Goal: Information Seeking & Learning: Learn about a topic

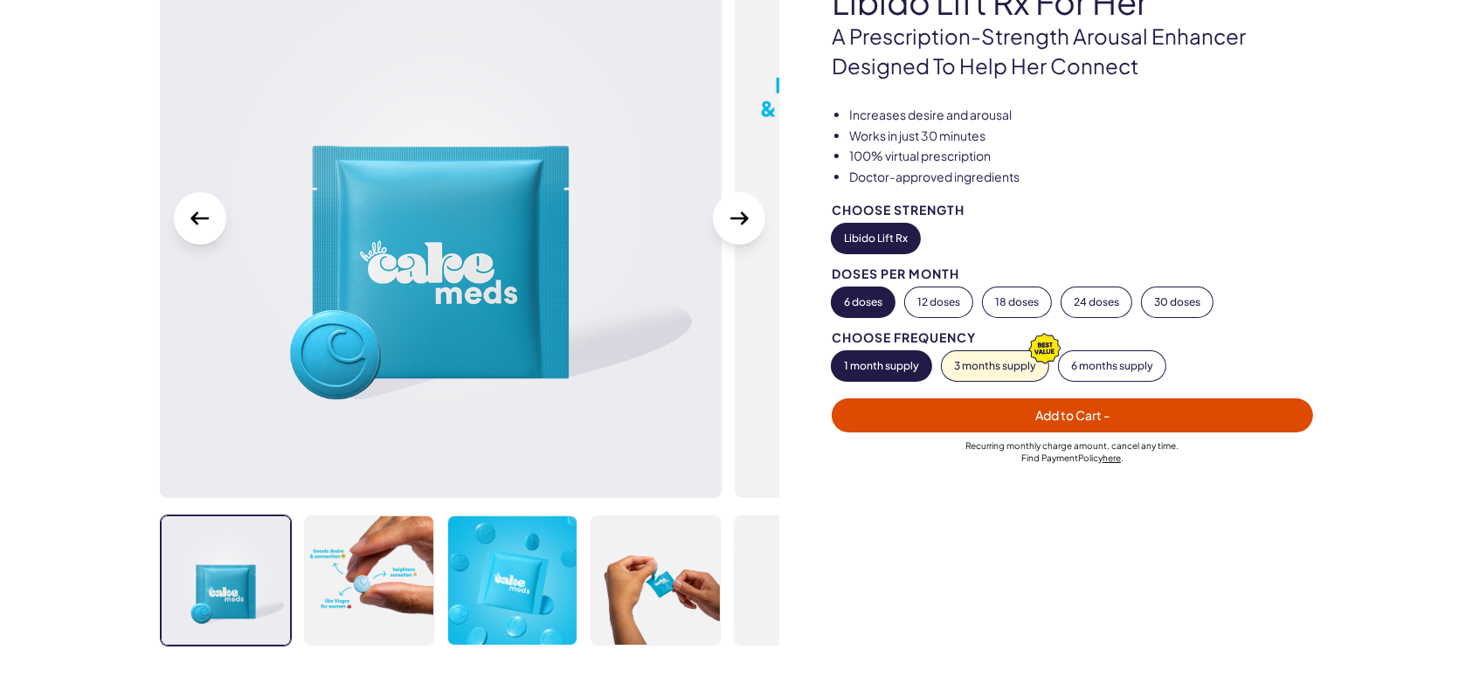
scroll to position [194, 0]
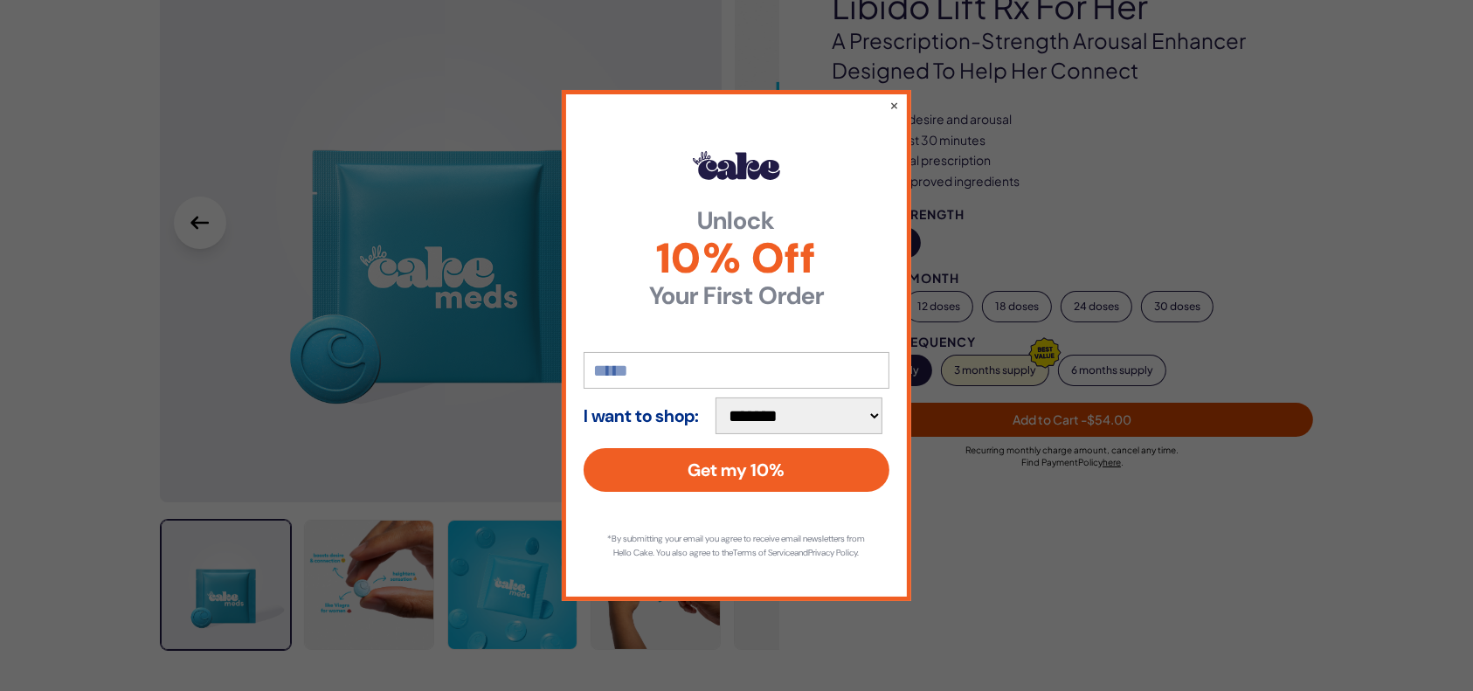
click at [602, 367] on input "email" at bounding box center [736, 370] width 306 height 37
click at [476, 362] on div "**********" at bounding box center [736, 345] width 1473 height 691
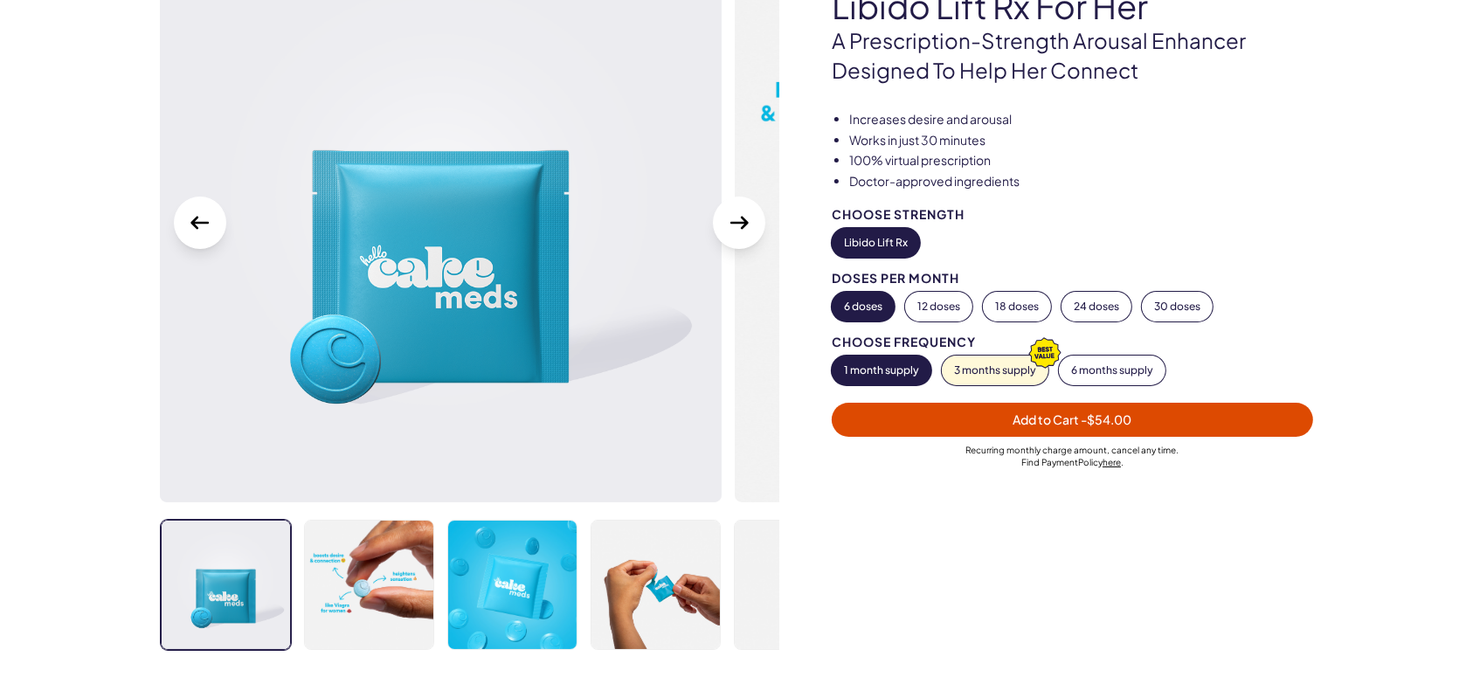
click at [335, 321] on img at bounding box center [441, 222] width 562 height 562
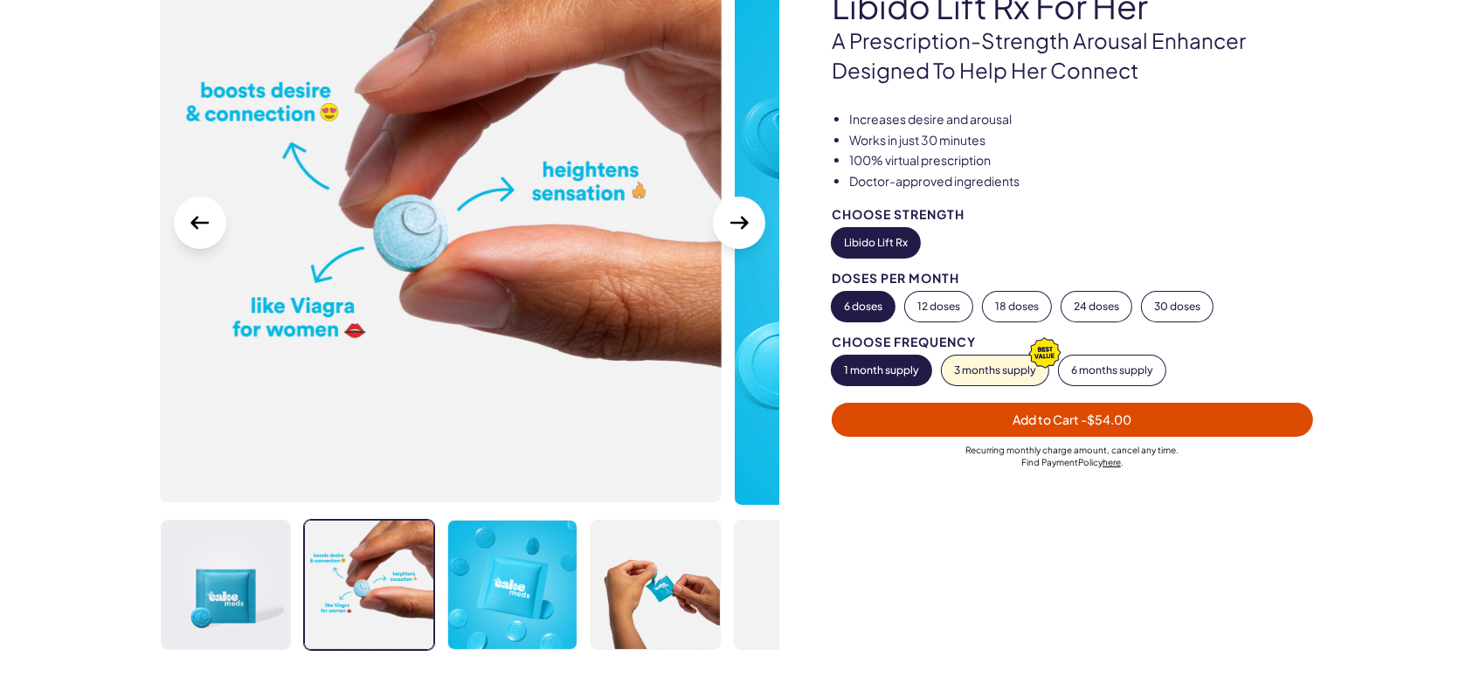
click at [362, 314] on img at bounding box center [441, 222] width 562 height 562
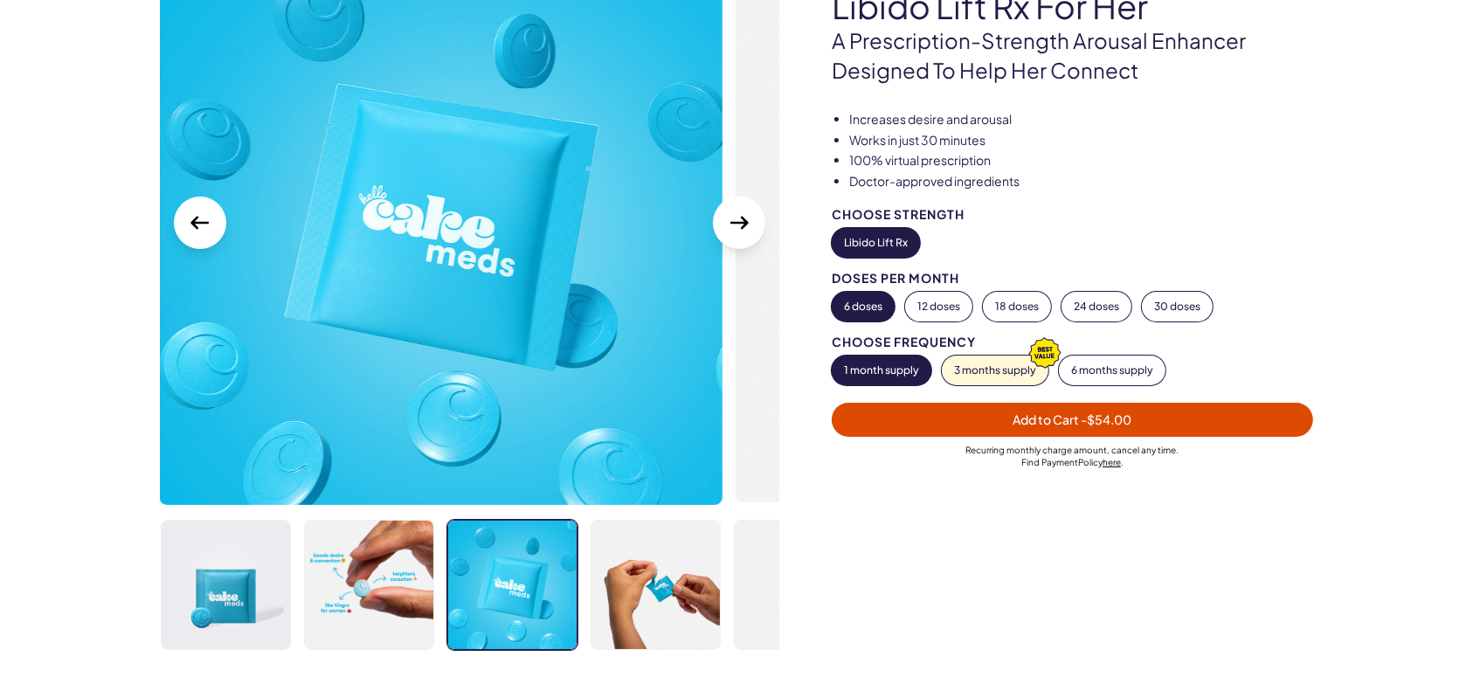
click at [746, 231] on icon "Next Slide" at bounding box center [739, 223] width 28 height 28
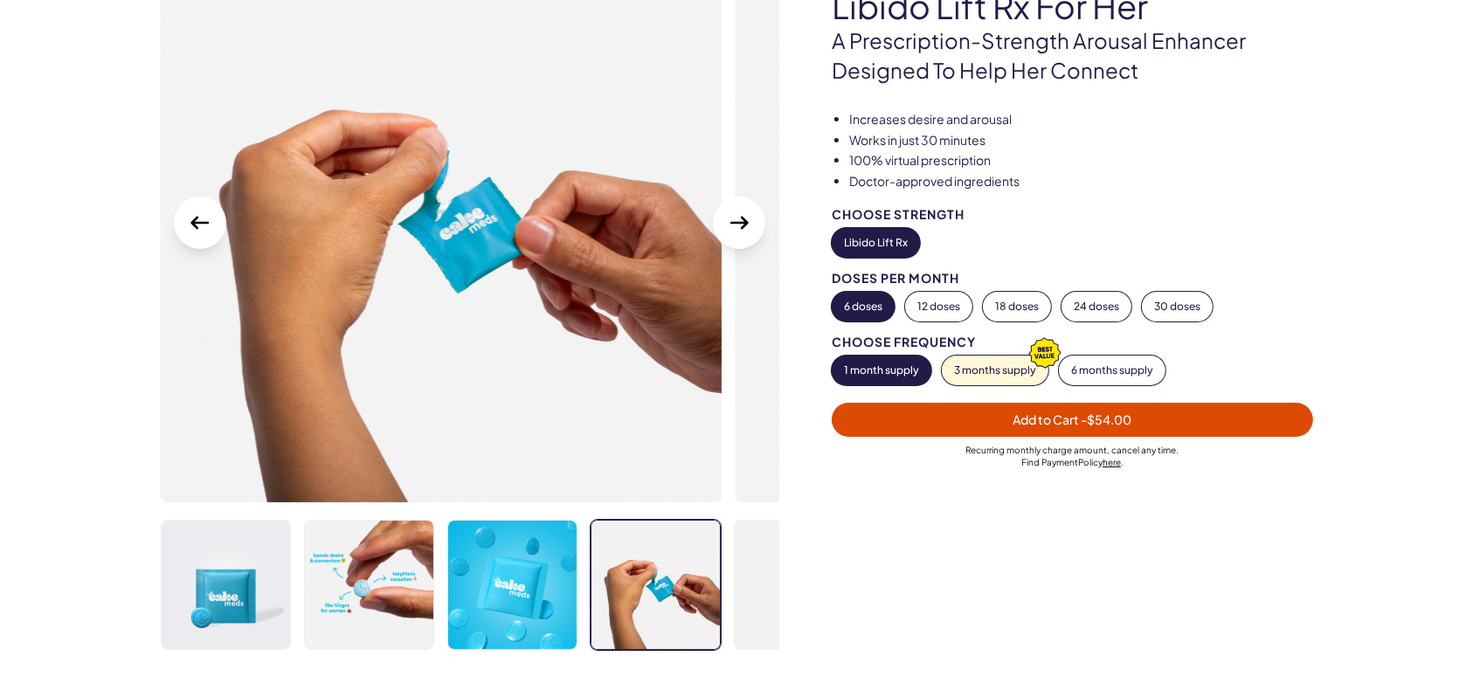
click at [746, 231] on icon "Next Slide" at bounding box center [739, 223] width 28 height 28
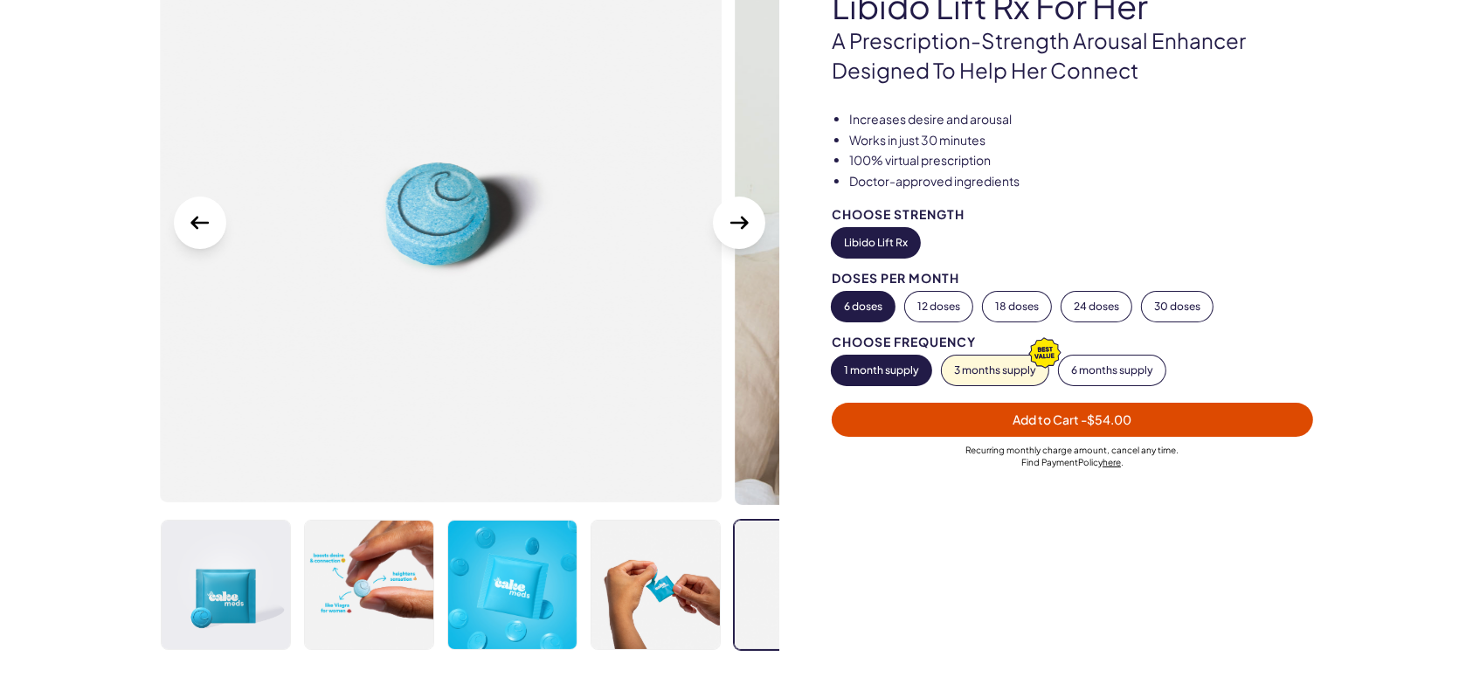
click at [746, 231] on icon "Next Slide" at bounding box center [739, 223] width 28 height 28
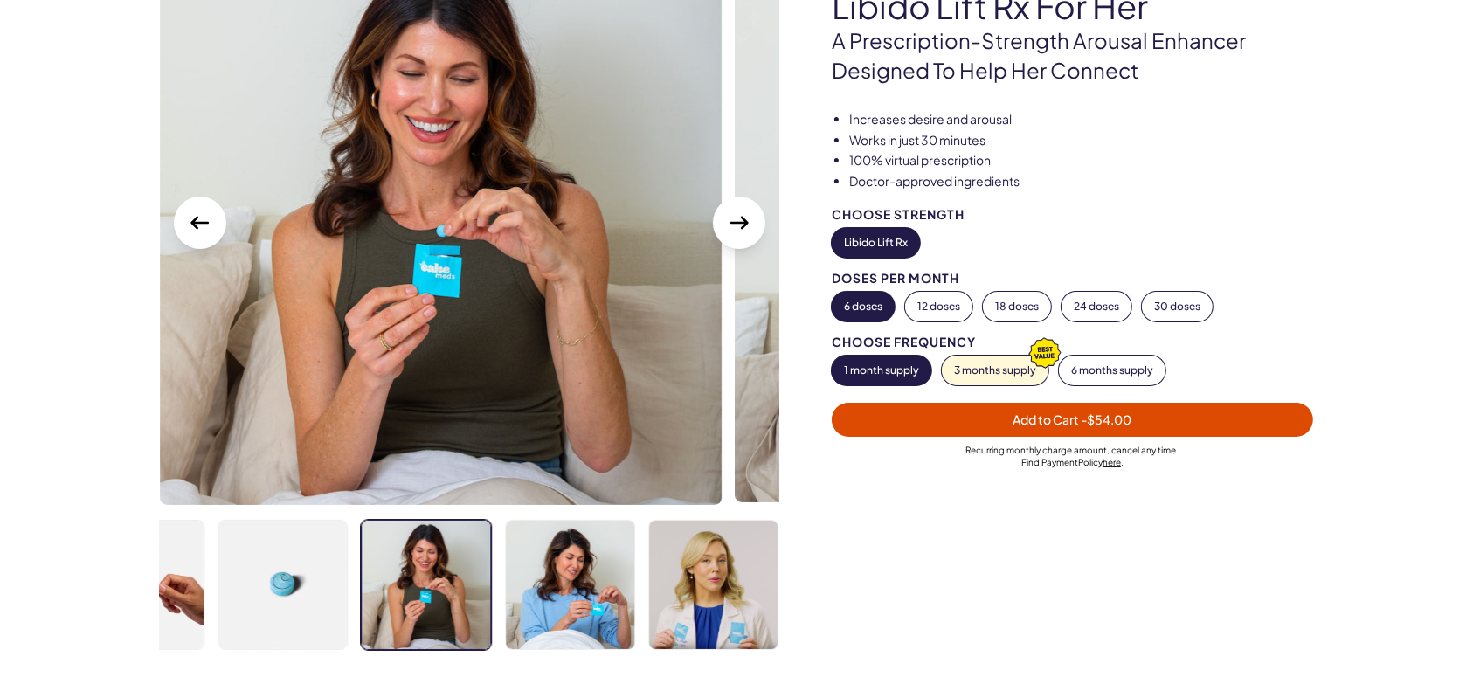
click at [746, 231] on icon "Next Slide" at bounding box center [739, 223] width 28 height 28
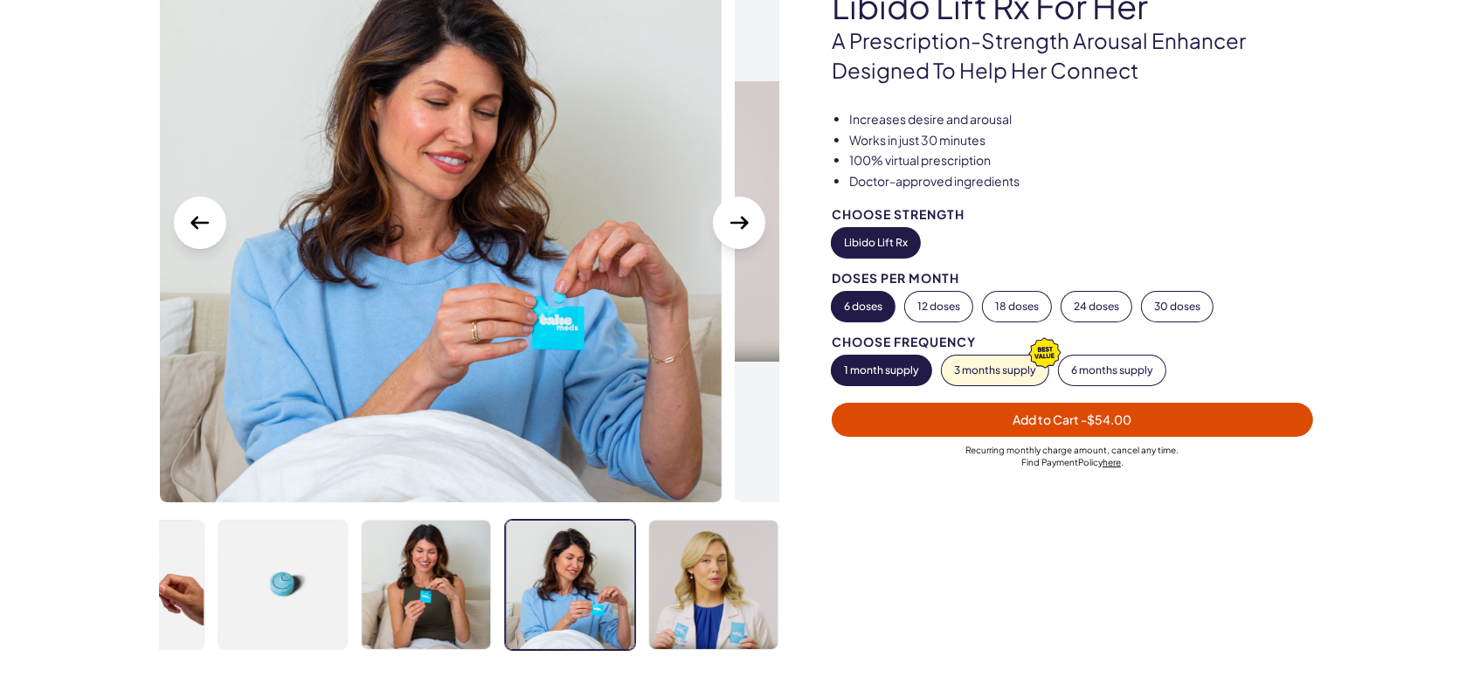
click at [746, 231] on icon "Next Slide" at bounding box center [739, 223] width 28 height 28
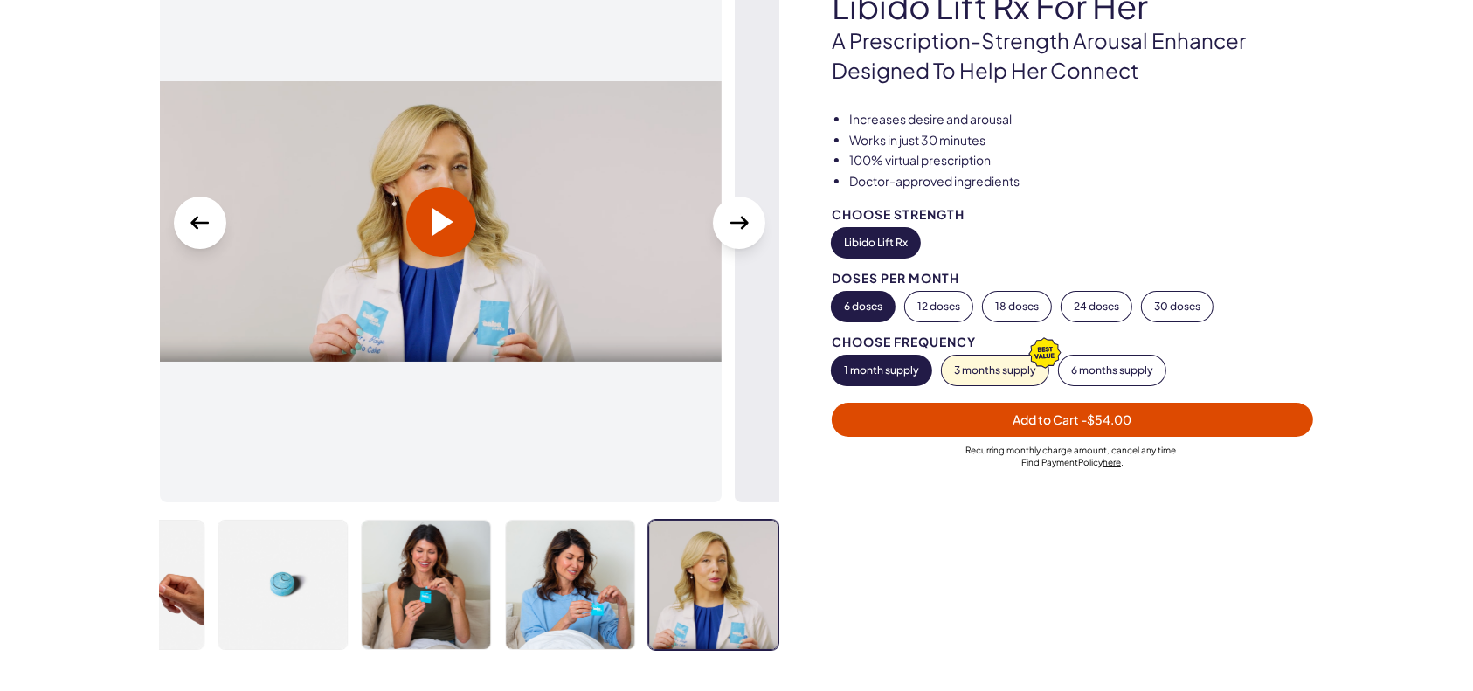
click at [746, 231] on icon "Next Slide" at bounding box center [739, 223] width 28 height 28
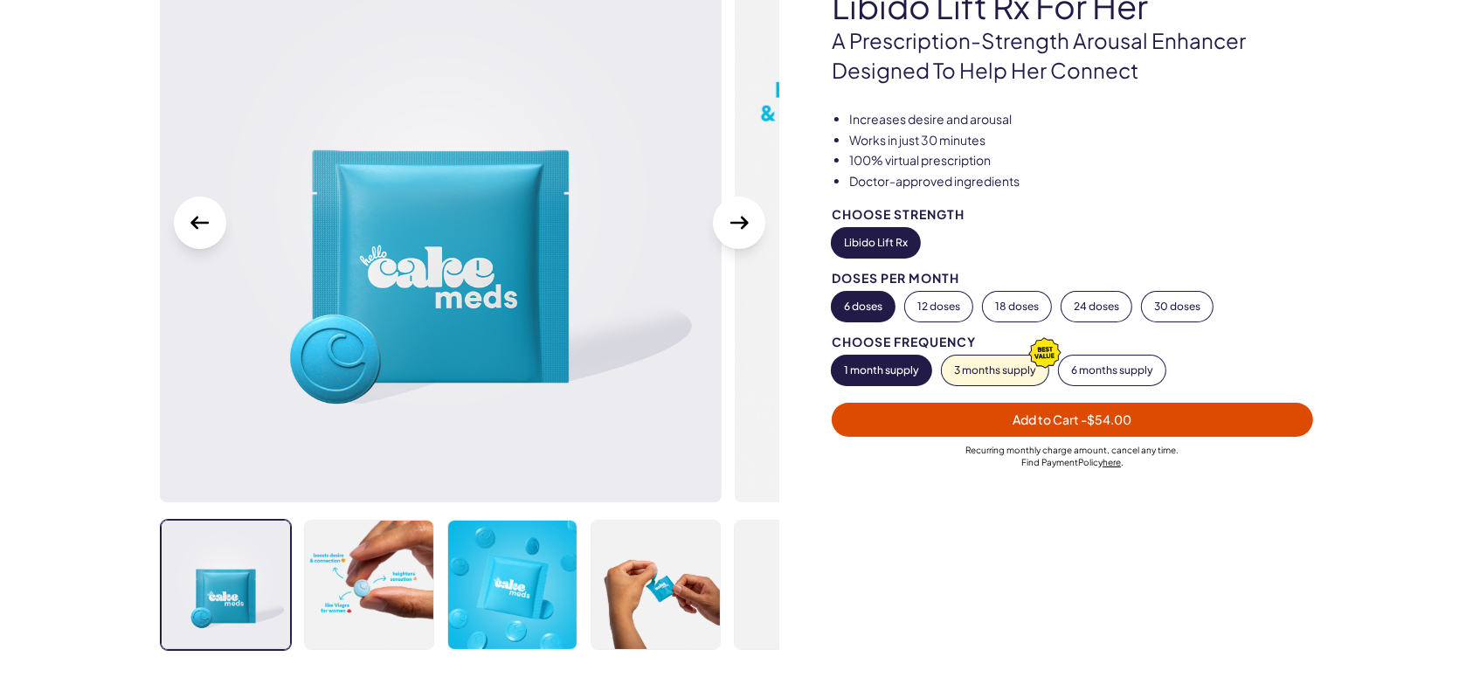
click at [746, 231] on icon "Next Slide" at bounding box center [739, 223] width 28 height 28
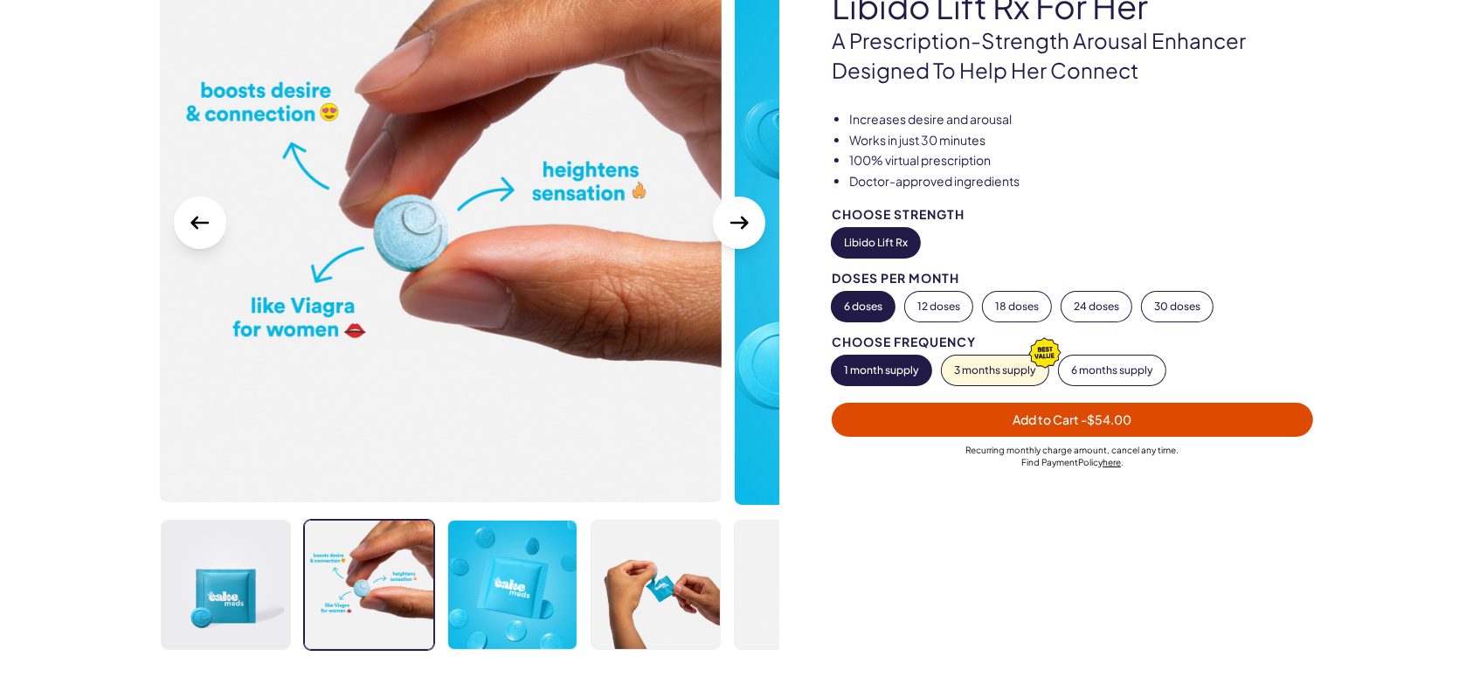
click at [199, 222] on icon "Previous slide" at bounding box center [199, 223] width 18 height 13
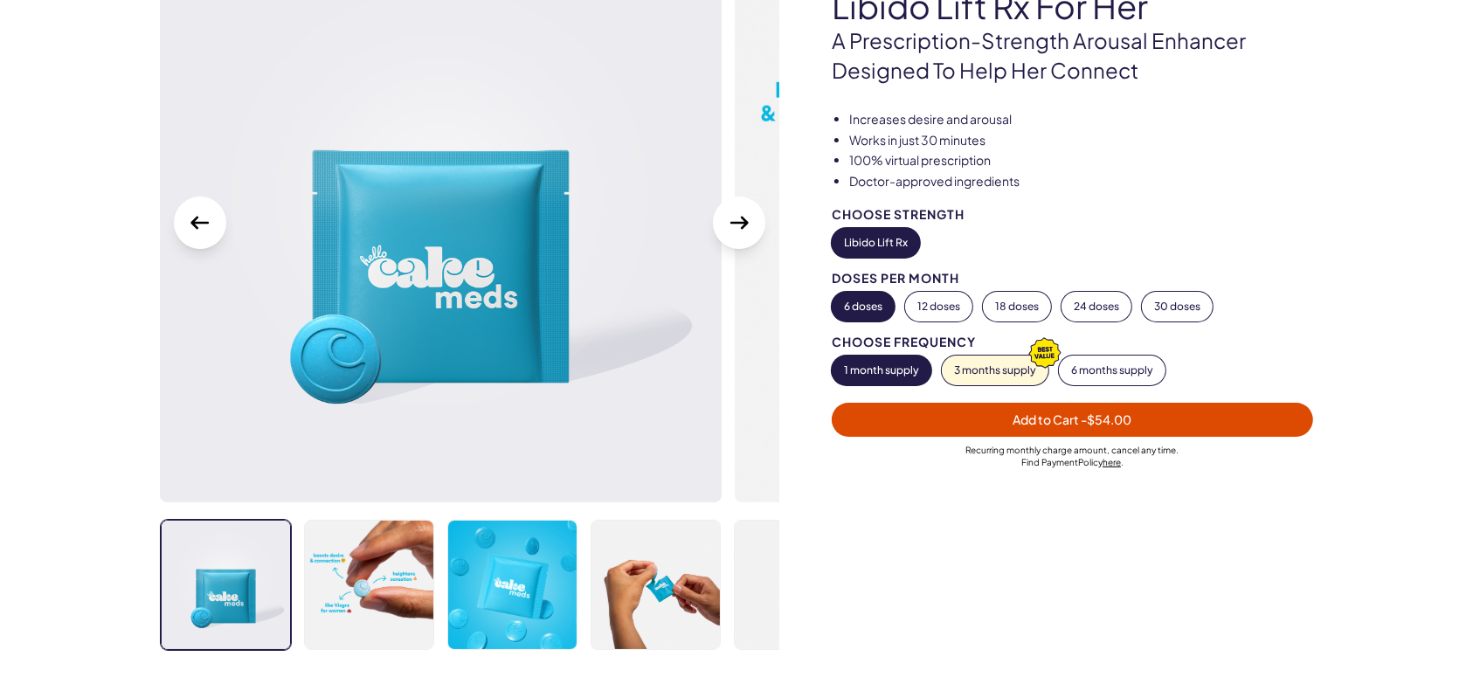
click at [199, 222] on icon "Previous slide" at bounding box center [199, 223] width 18 height 13
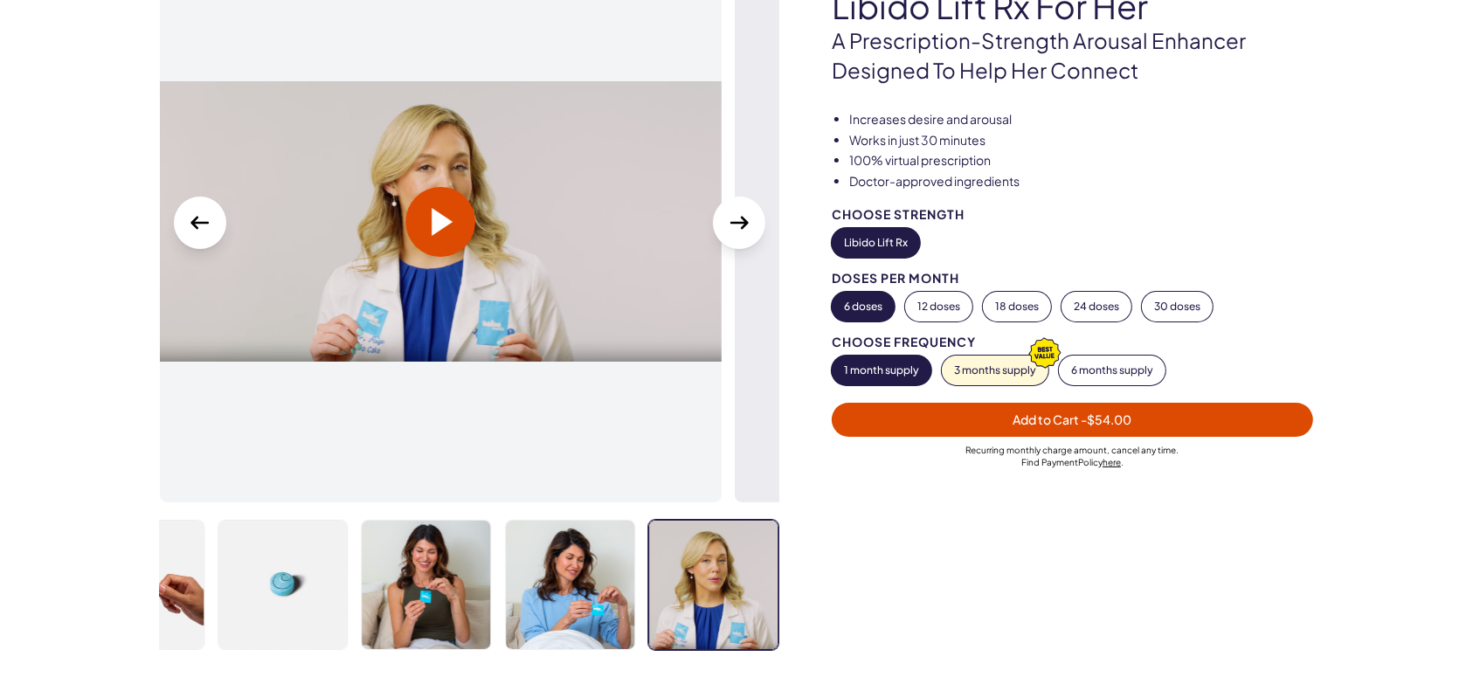
click at [199, 222] on icon "Previous slide" at bounding box center [199, 223] width 18 height 13
click at [452, 544] on img at bounding box center [426, 586] width 128 height 130
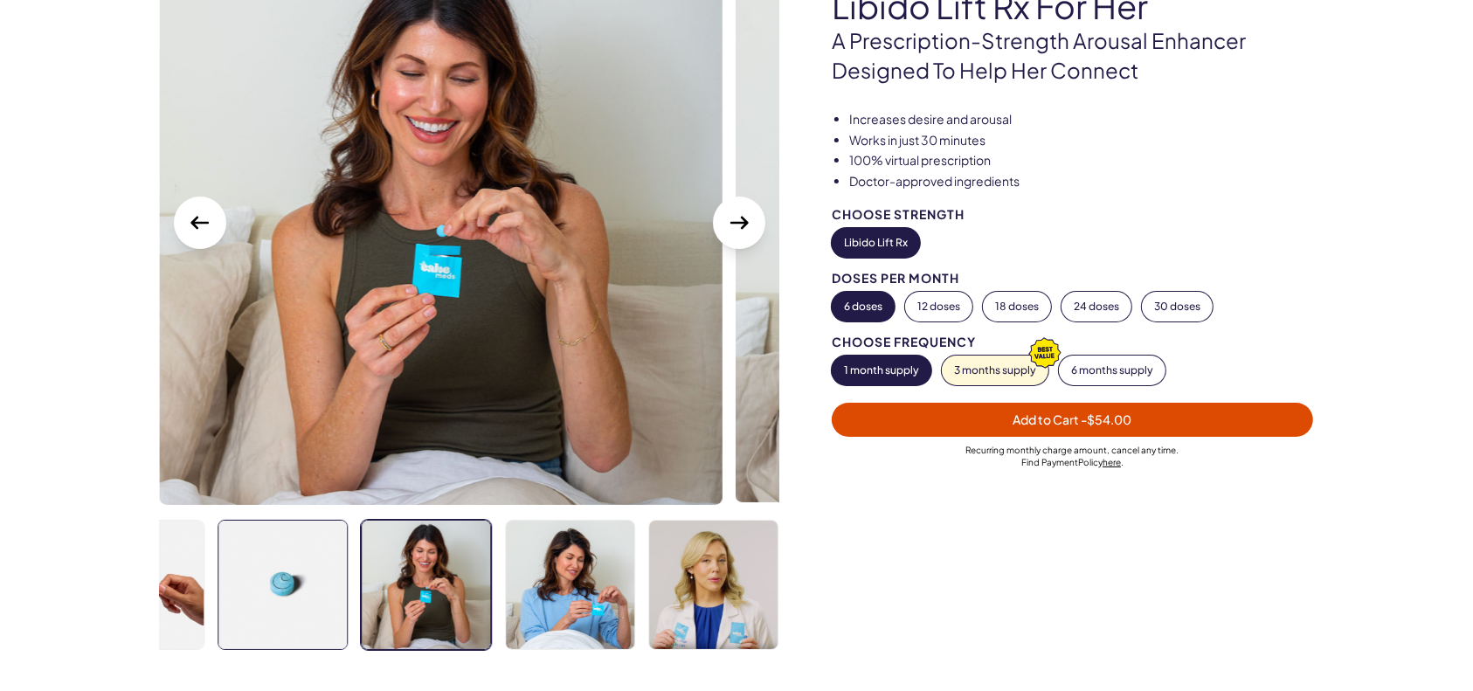
click at [321, 566] on img at bounding box center [283, 586] width 128 height 130
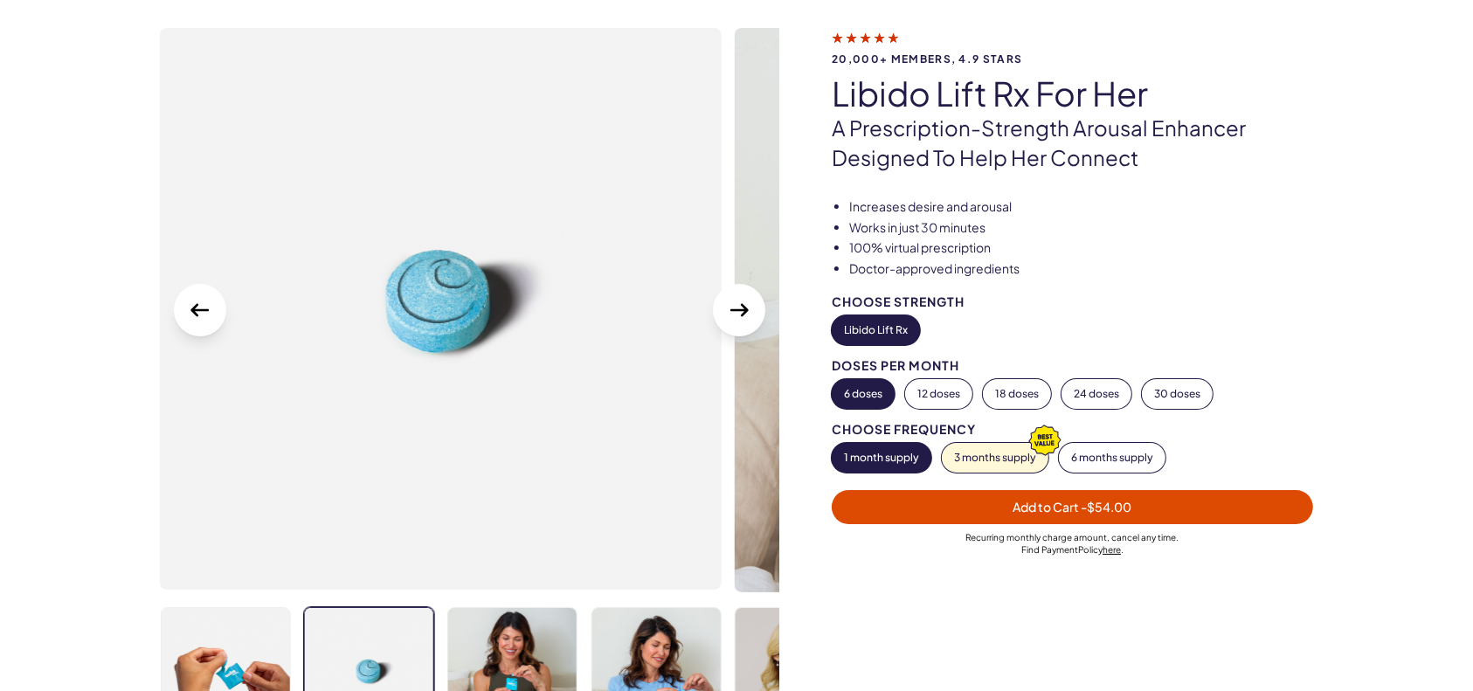
scroll to position [0, 0]
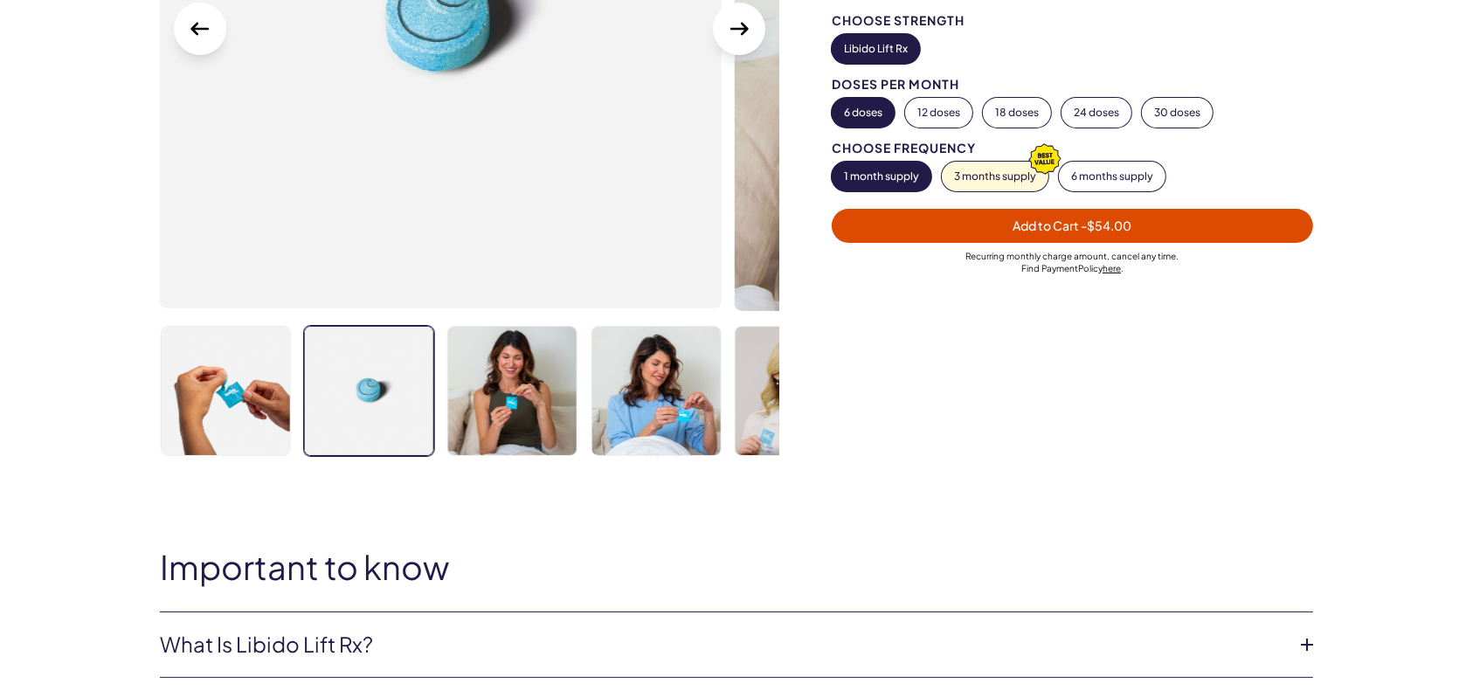
click at [672, 493] on div "20,000+ members, 4.9 stars Libido Lift Rx For Her A prescription-strength arous…" at bounding box center [736, 128] width 1258 height 763
click at [652, 424] on img at bounding box center [655, 392] width 128 height 130
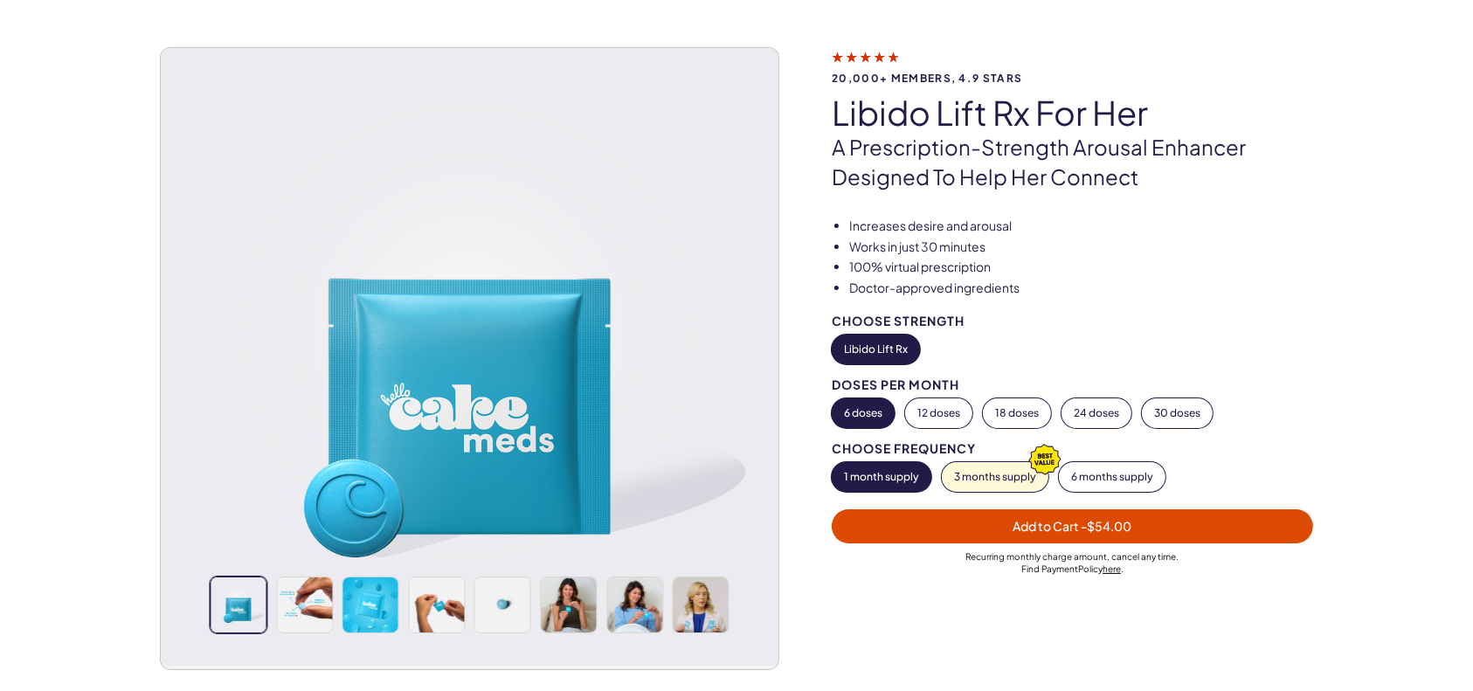
scroll to position [194, 0]
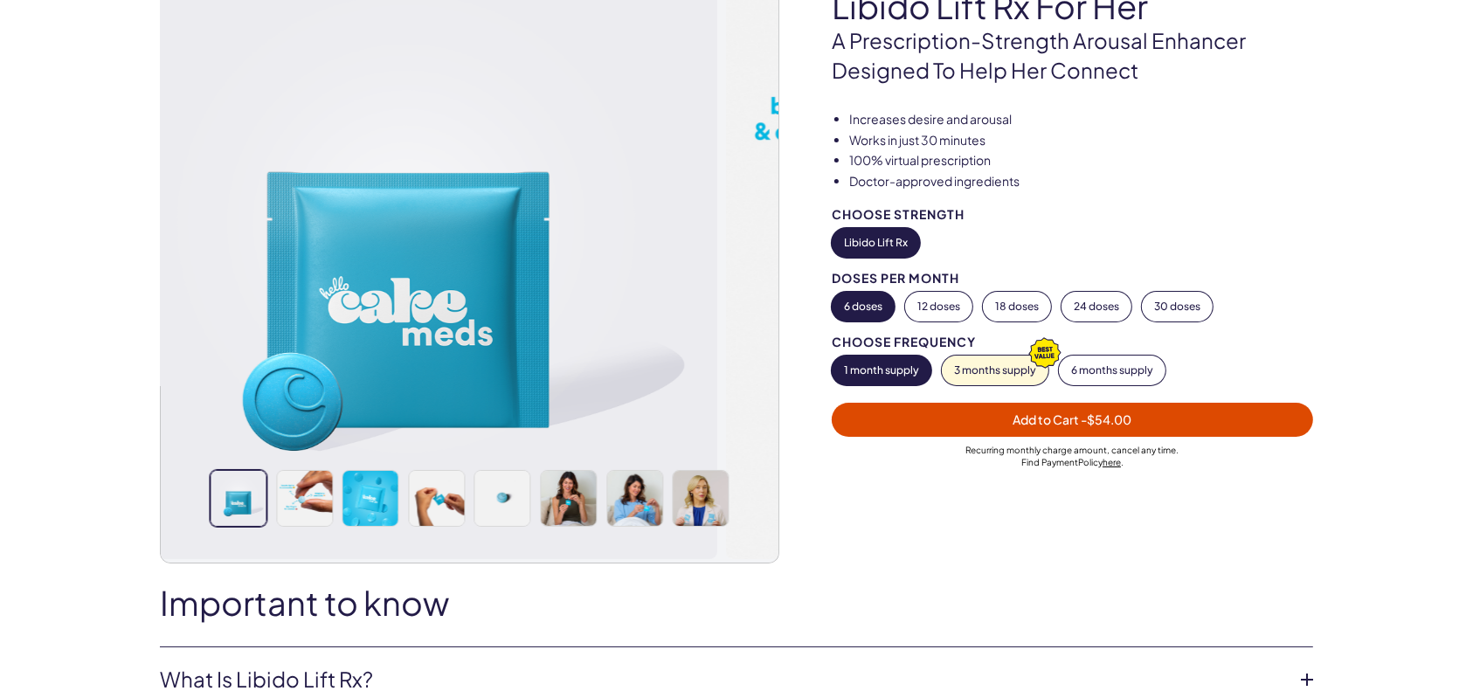
click at [487, 307] on img at bounding box center [408, 249] width 617 height 617
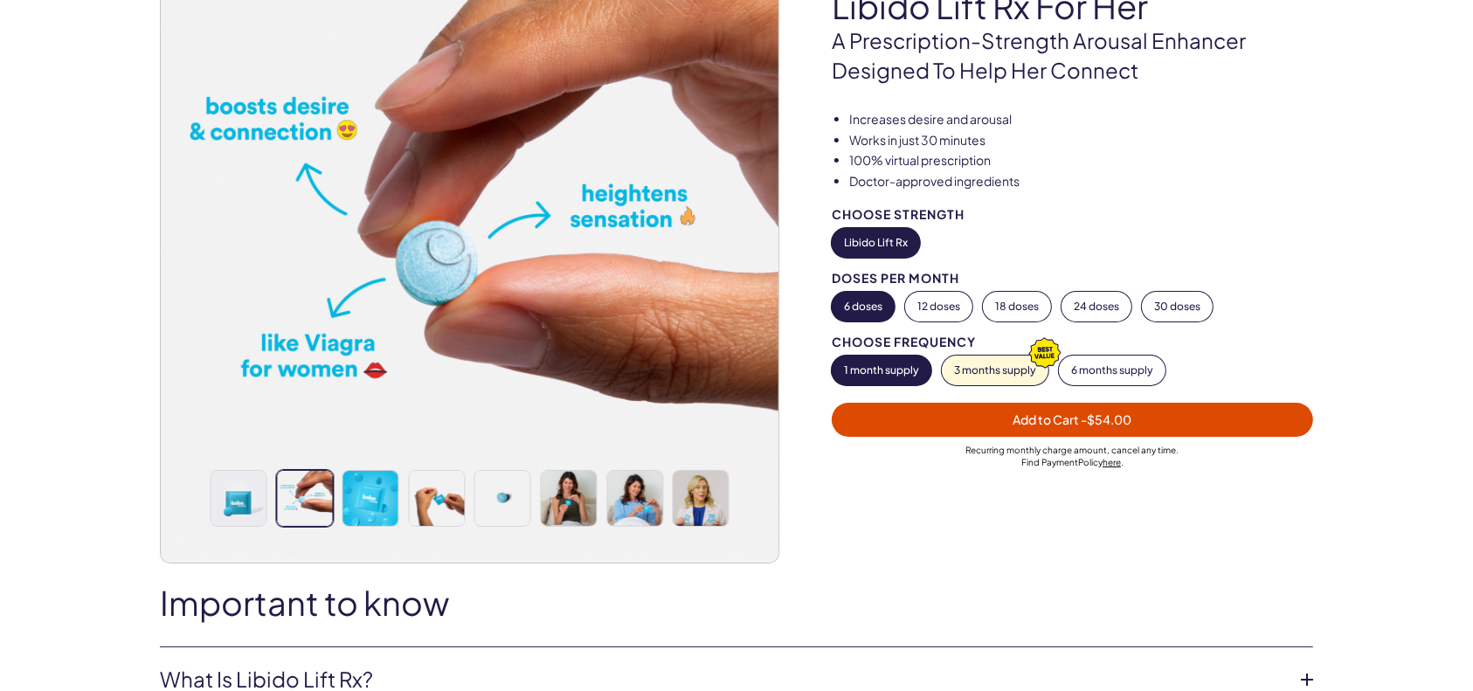
click at [520, 295] on img at bounding box center [469, 249] width 617 height 617
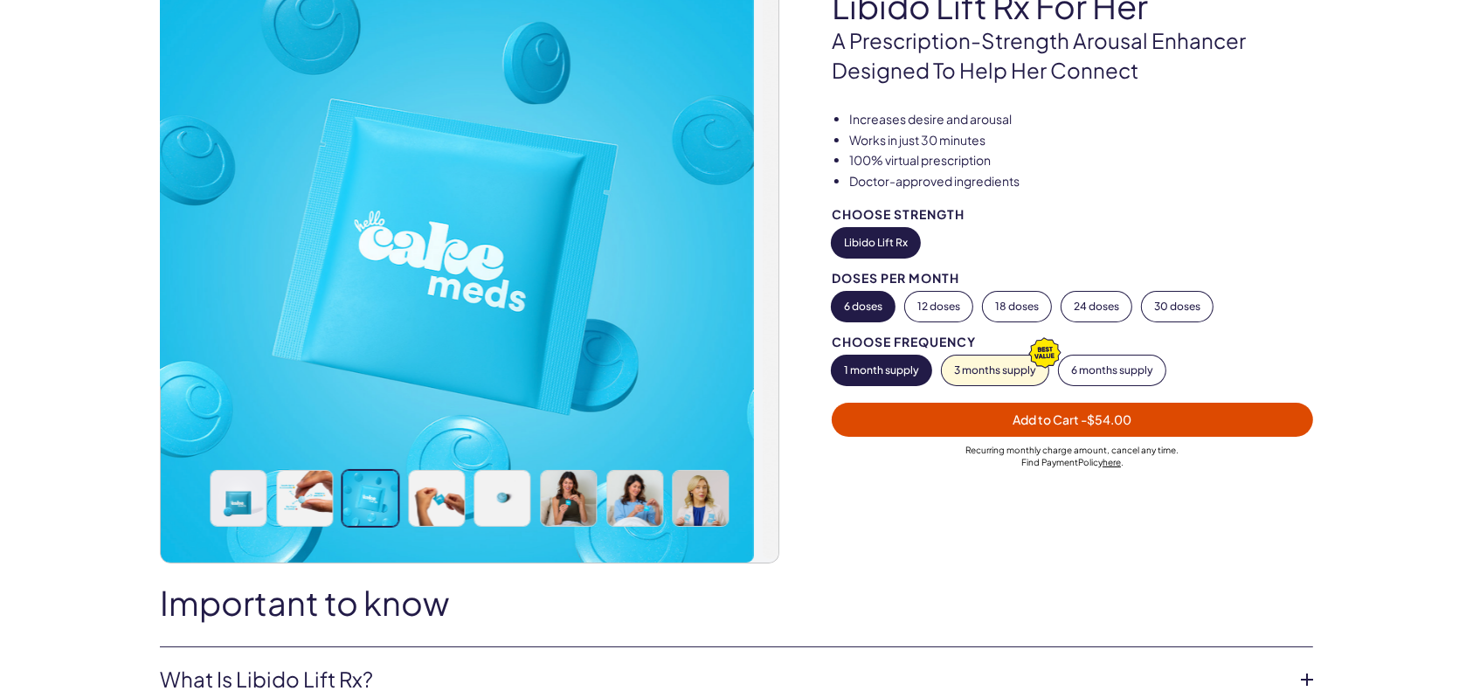
click at [553, 290] on img at bounding box center [443, 251] width 617 height 621
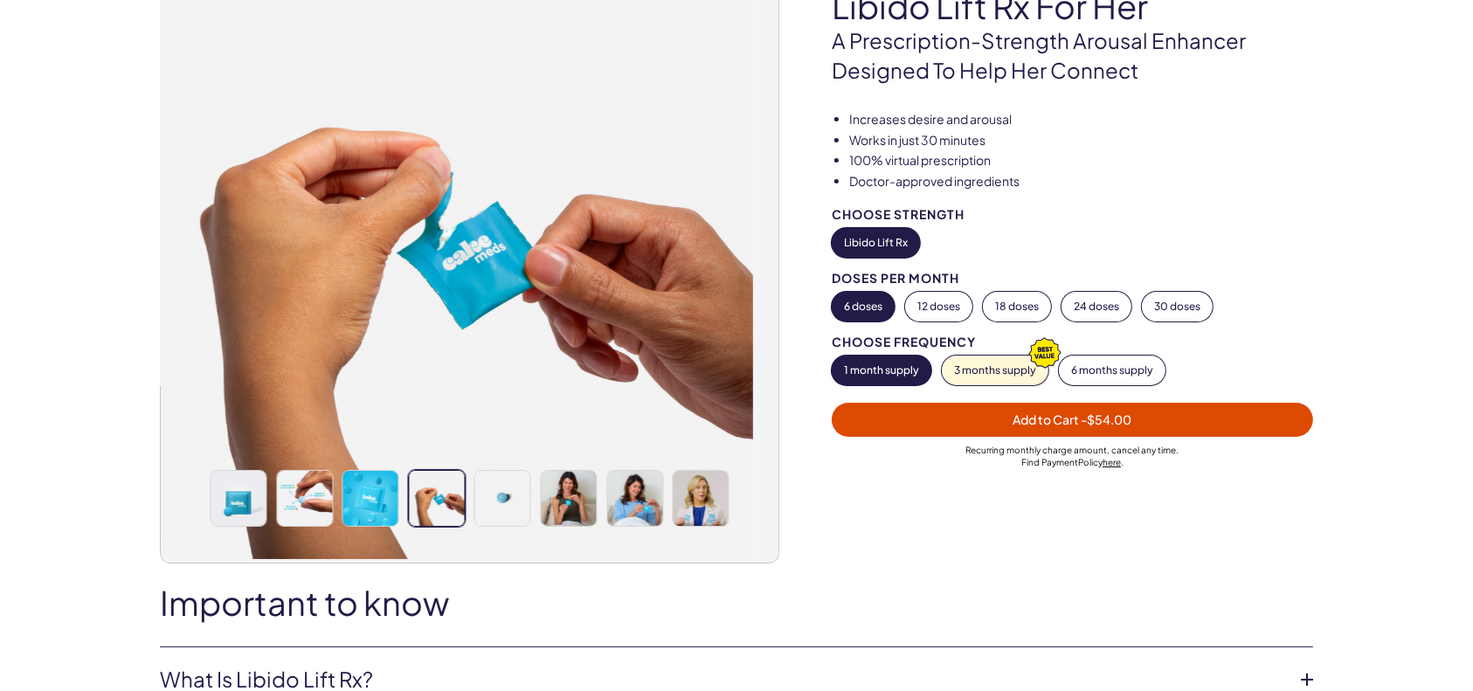
click at [538, 287] on img at bounding box center [443, 249] width 617 height 617
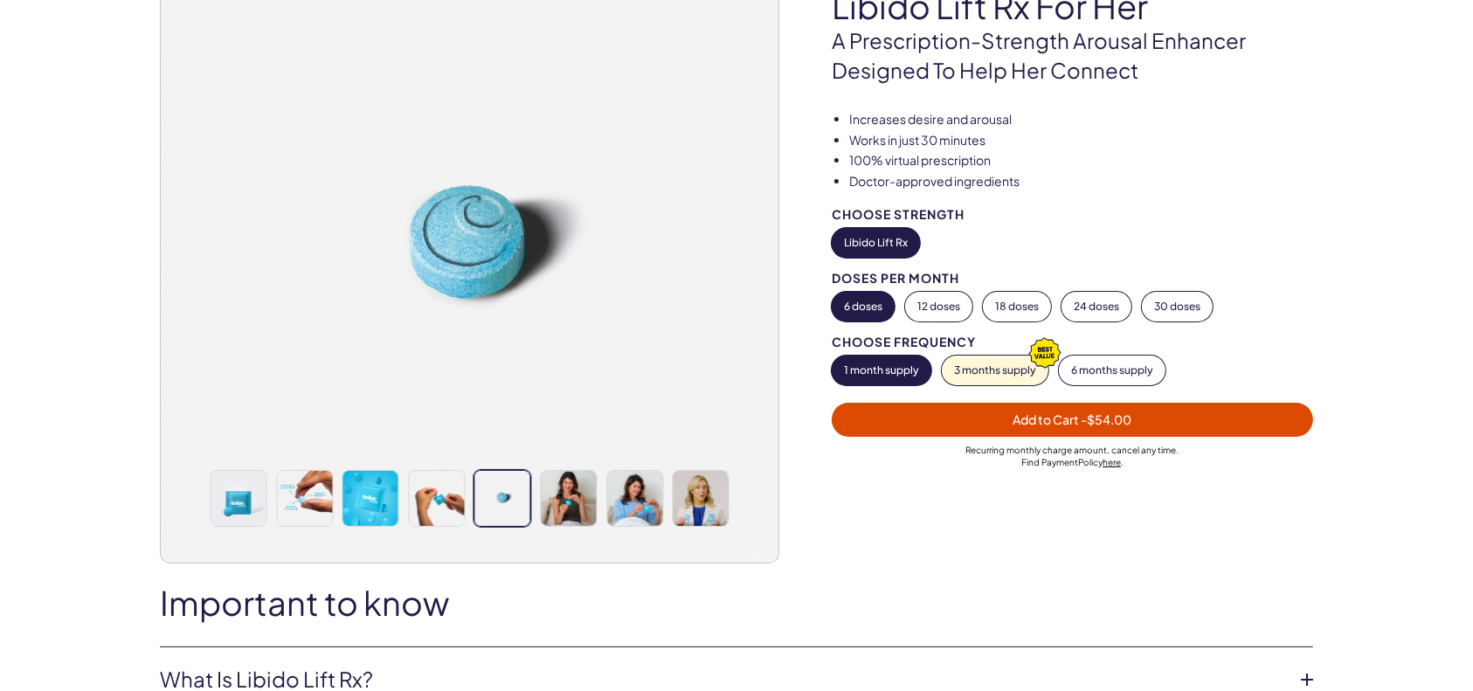
click at [574, 279] on img at bounding box center [470, 249] width 617 height 617
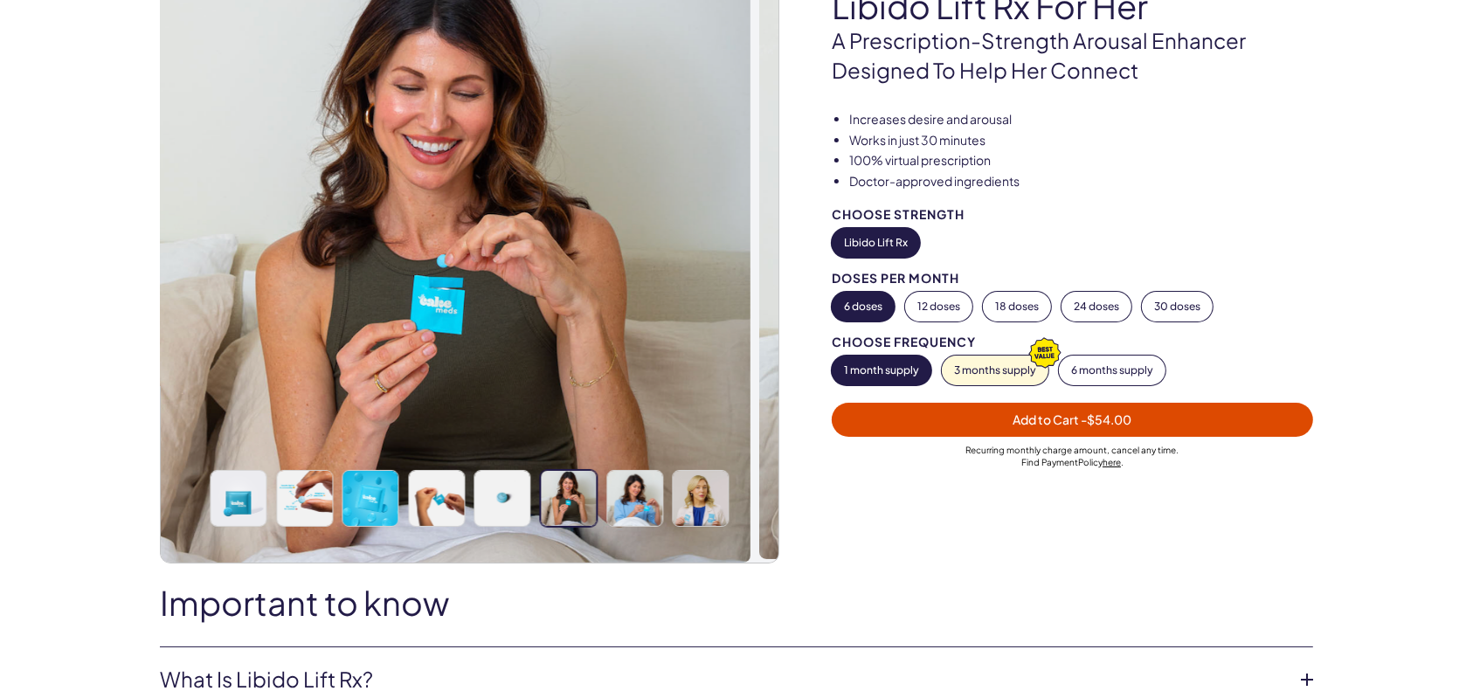
click at [565, 272] on img at bounding box center [441, 251] width 617 height 621
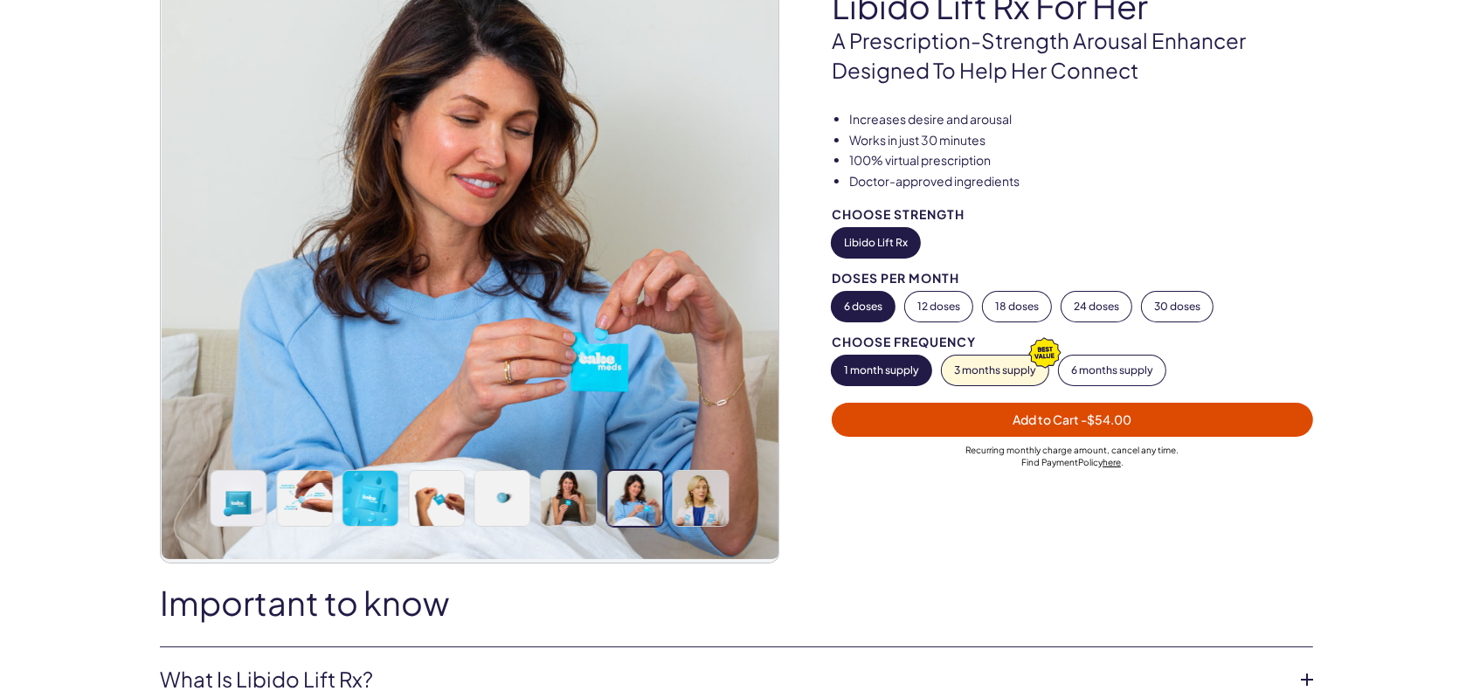
click at [535, 480] on div at bounding box center [469, 498] width 523 height 57
click at [519, 486] on img at bounding box center [502, 498] width 55 height 55
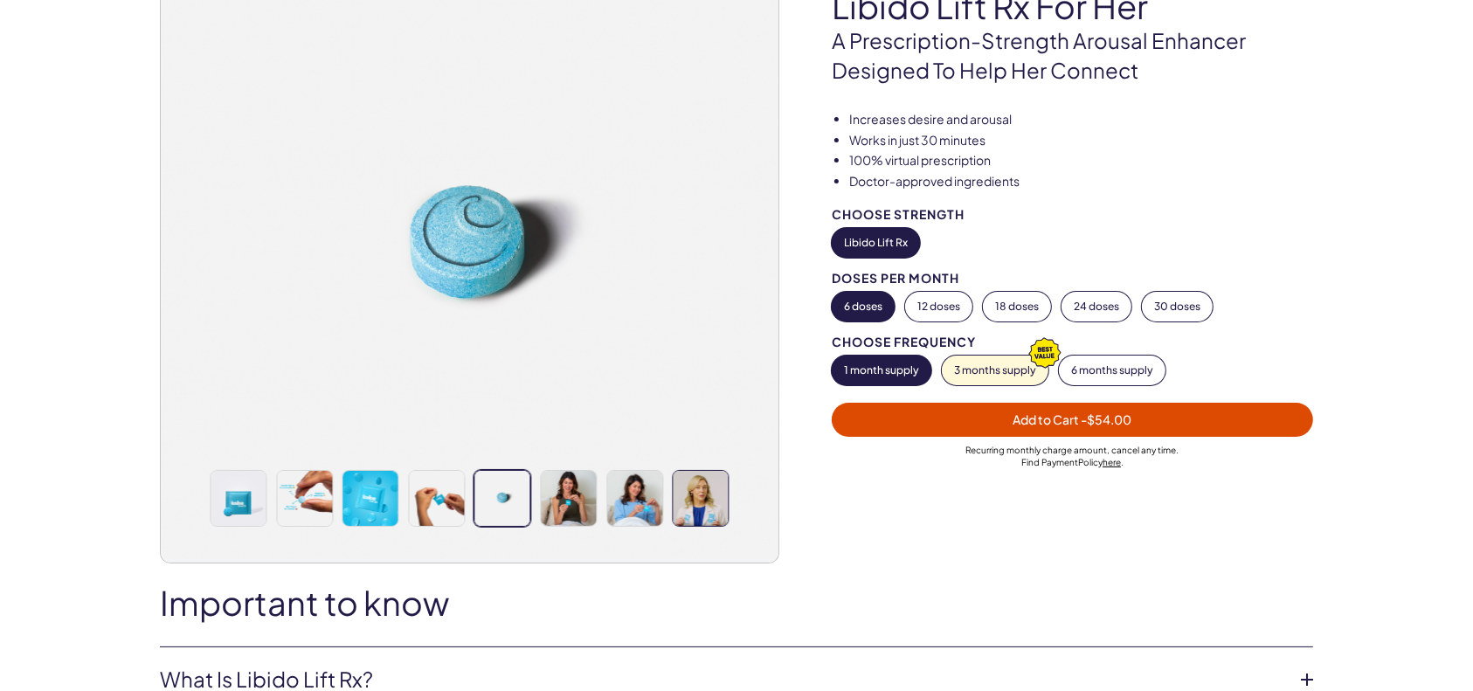
click at [707, 487] on img at bounding box center [700, 498] width 55 height 55
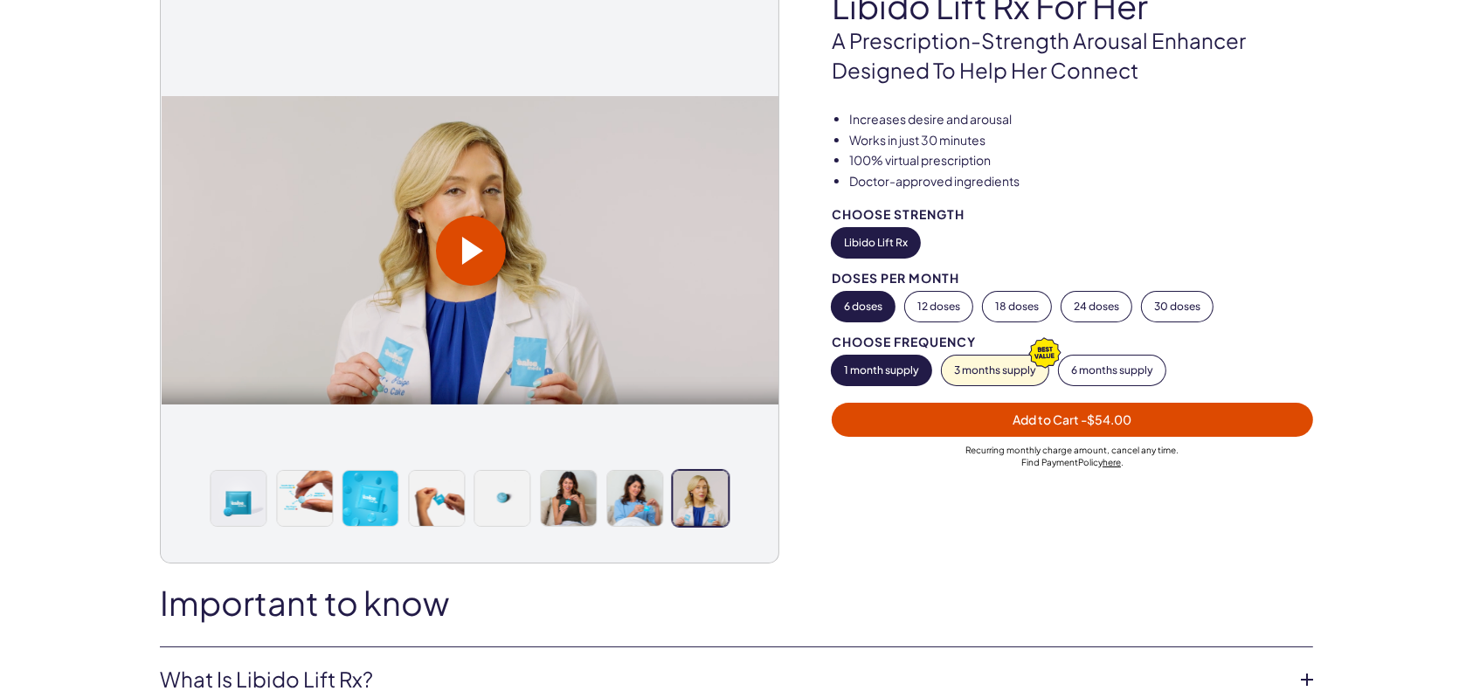
drag, startPoint x: 535, startPoint y: 303, endPoint x: 474, endPoint y: 300, distance: 60.4
click at [512, 302] on video at bounding box center [470, 250] width 617 height 309
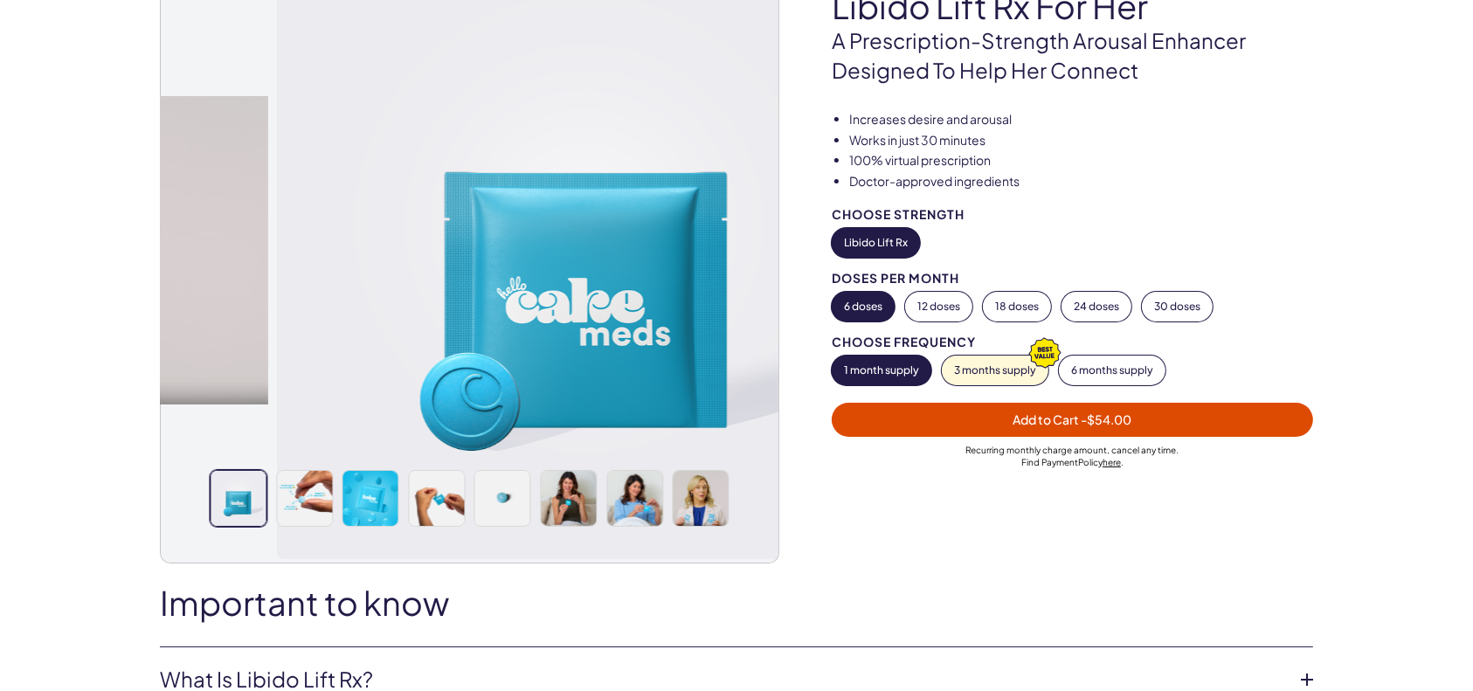
click at [644, 323] on img at bounding box center [585, 249] width 617 height 617
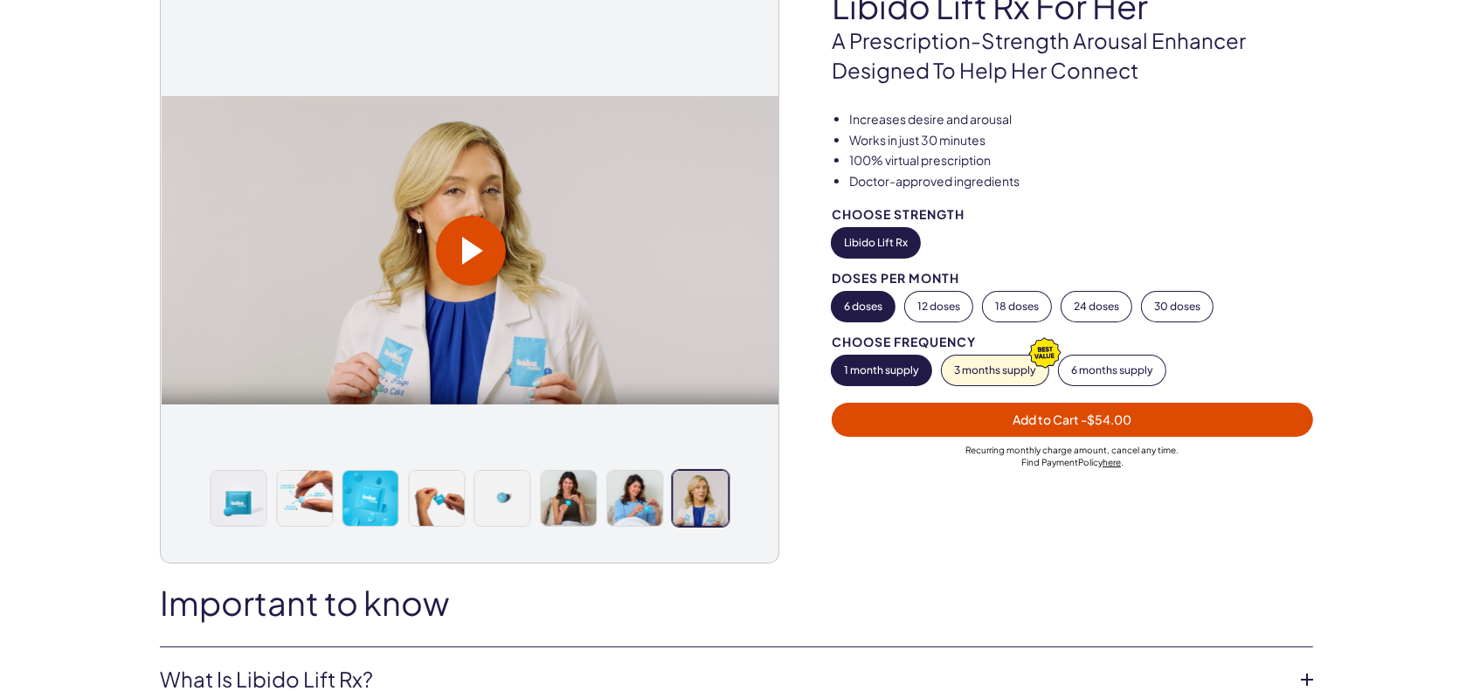
drag, startPoint x: 618, startPoint y: 286, endPoint x: 606, endPoint y: 286, distance: 12.2
click at [613, 286] on video at bounding box center [470, 250] width 617 height 309
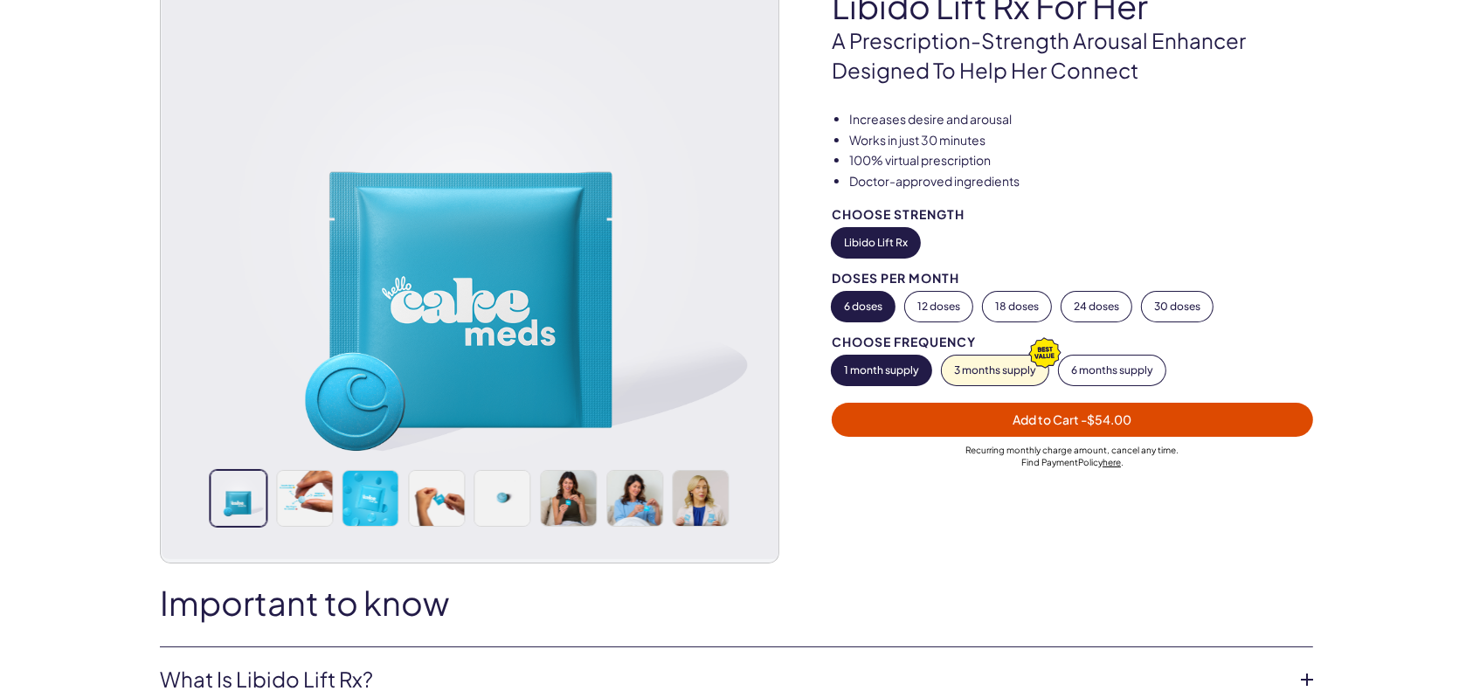
click at [594, 297] on img at bounding box center [470, 249] width 617 height 617
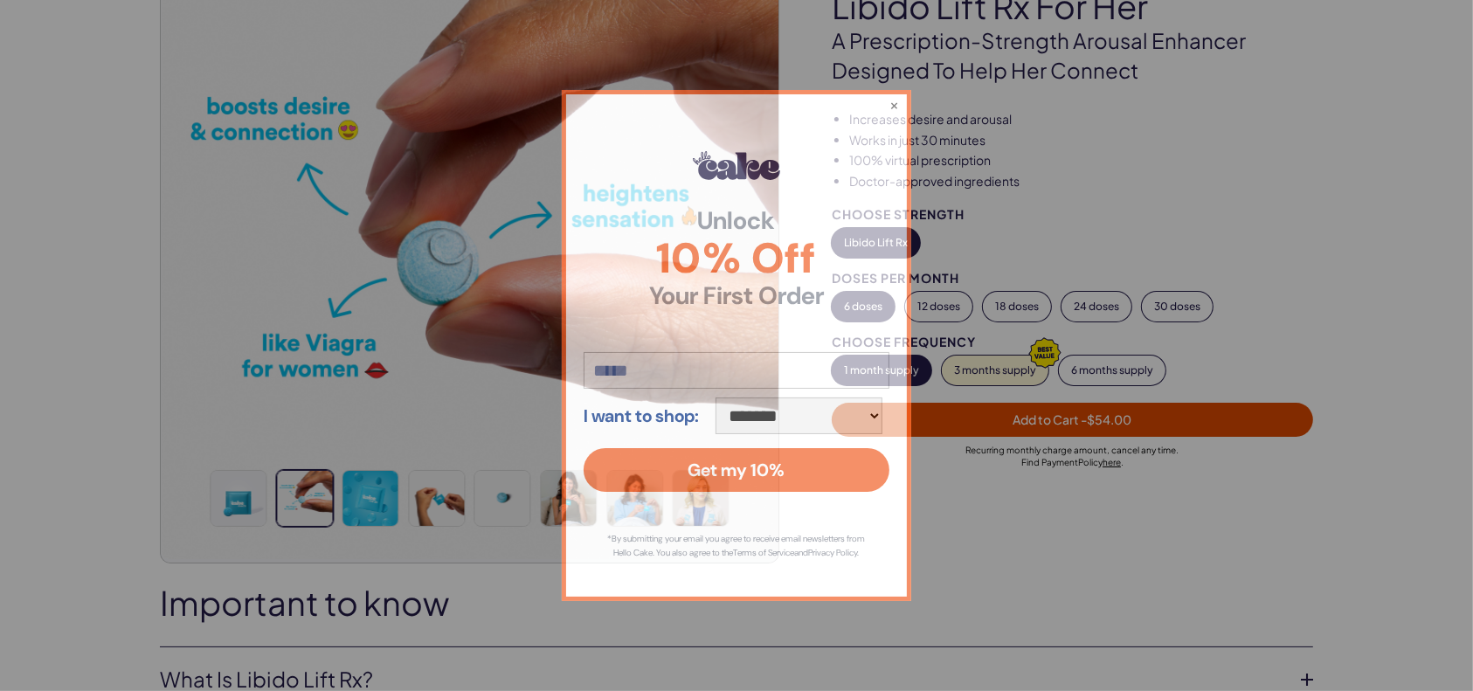
drag, startPoint x: 650, startPoint y: 319, endPoint x: 712, endPoint y: 338, distance: 64.9
click at [686, 328] on div "**********" at bounding box center [736, 345] width 349 height 510
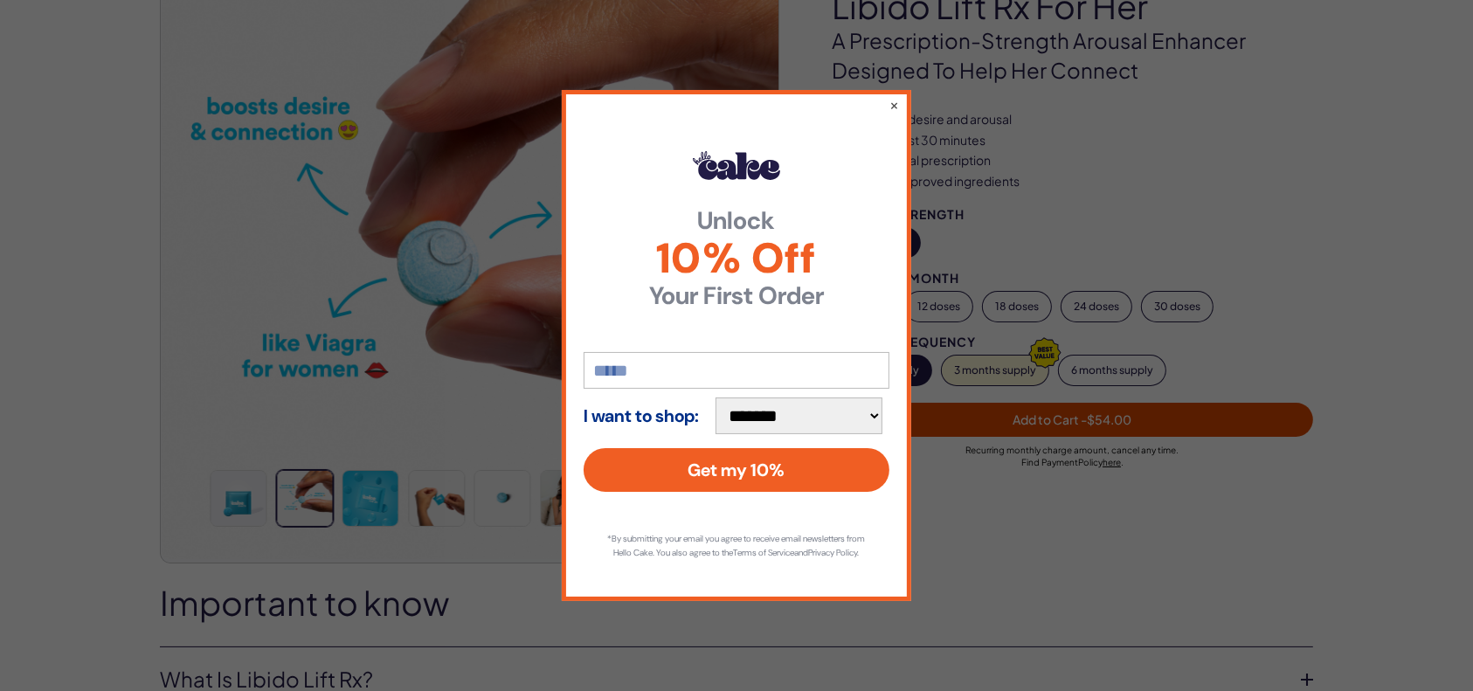
click at [306, 287] on div "**********" at bounding box center [736, 345] width 1473 height 691
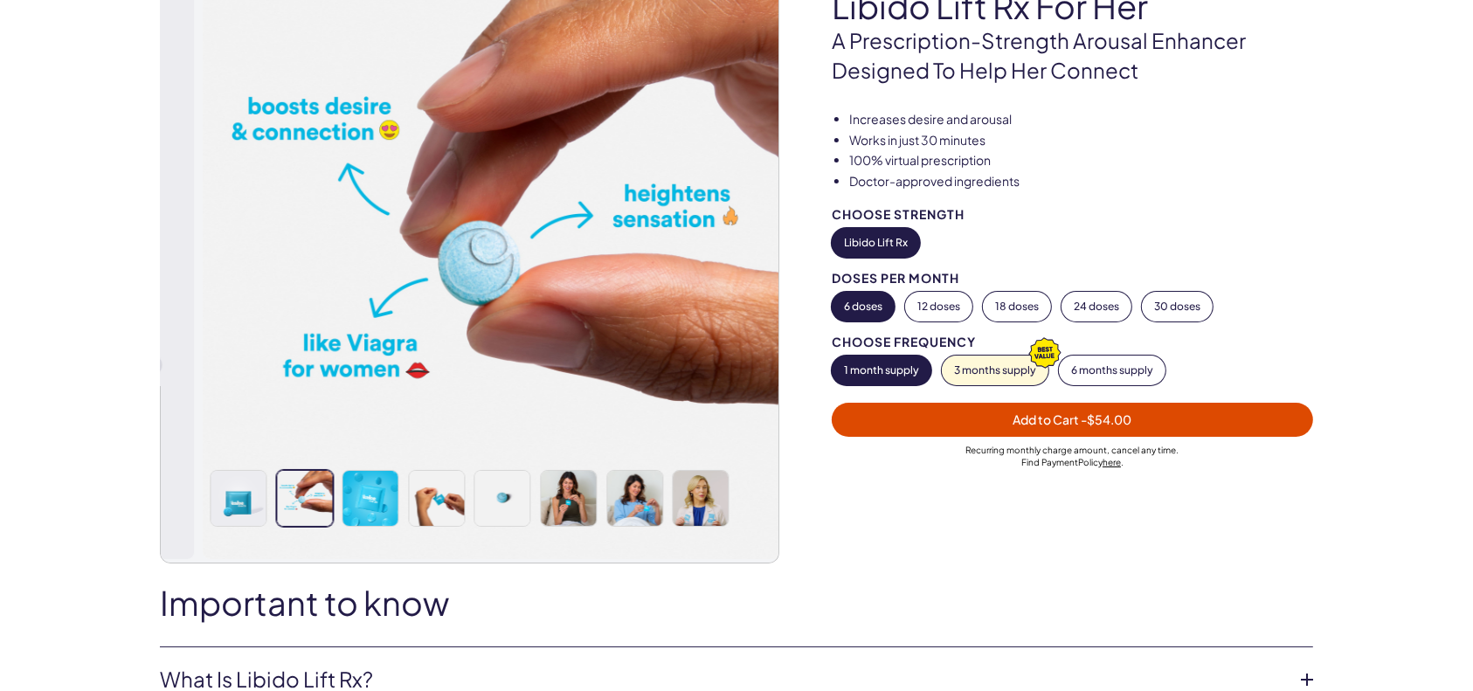
click at [597, 328] on img at bounding box center [511, 249] width 617 height 617
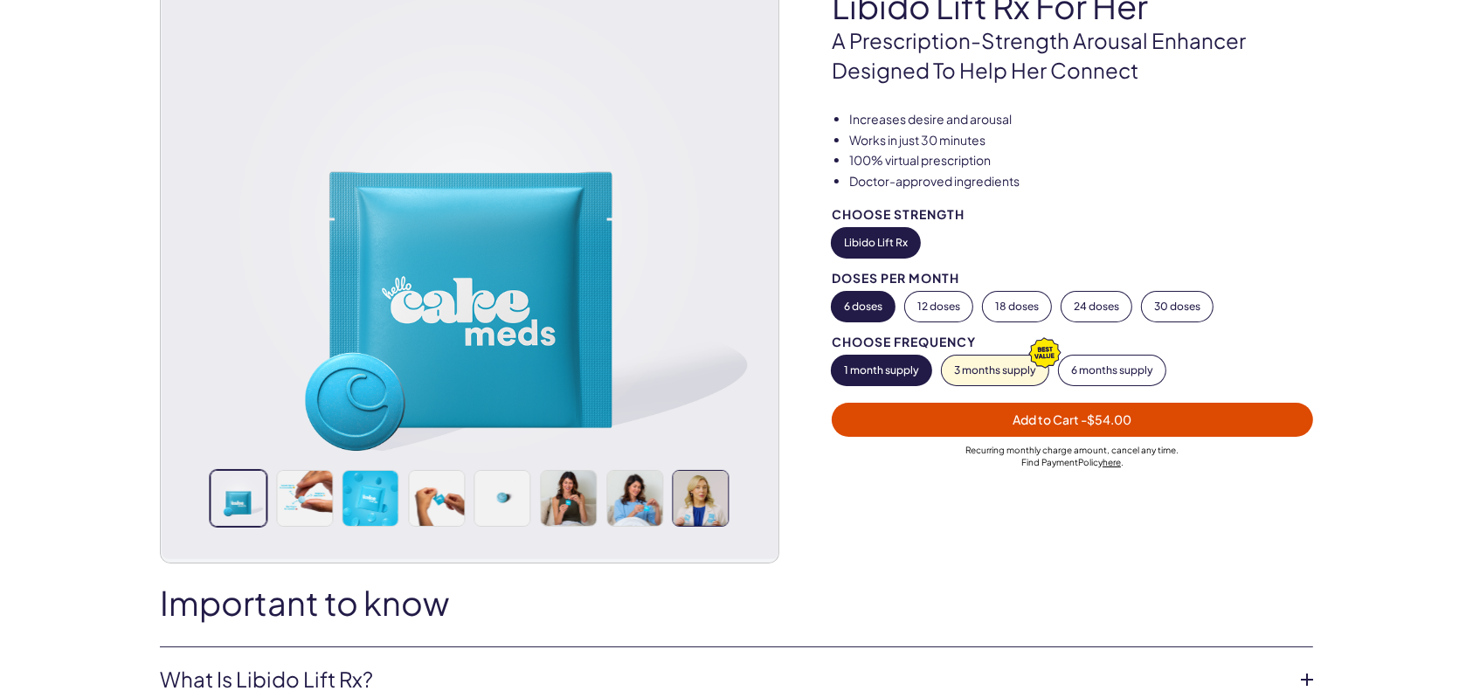
click at [698, 487] on img at bounding box center [700, 498] width 55 height 55
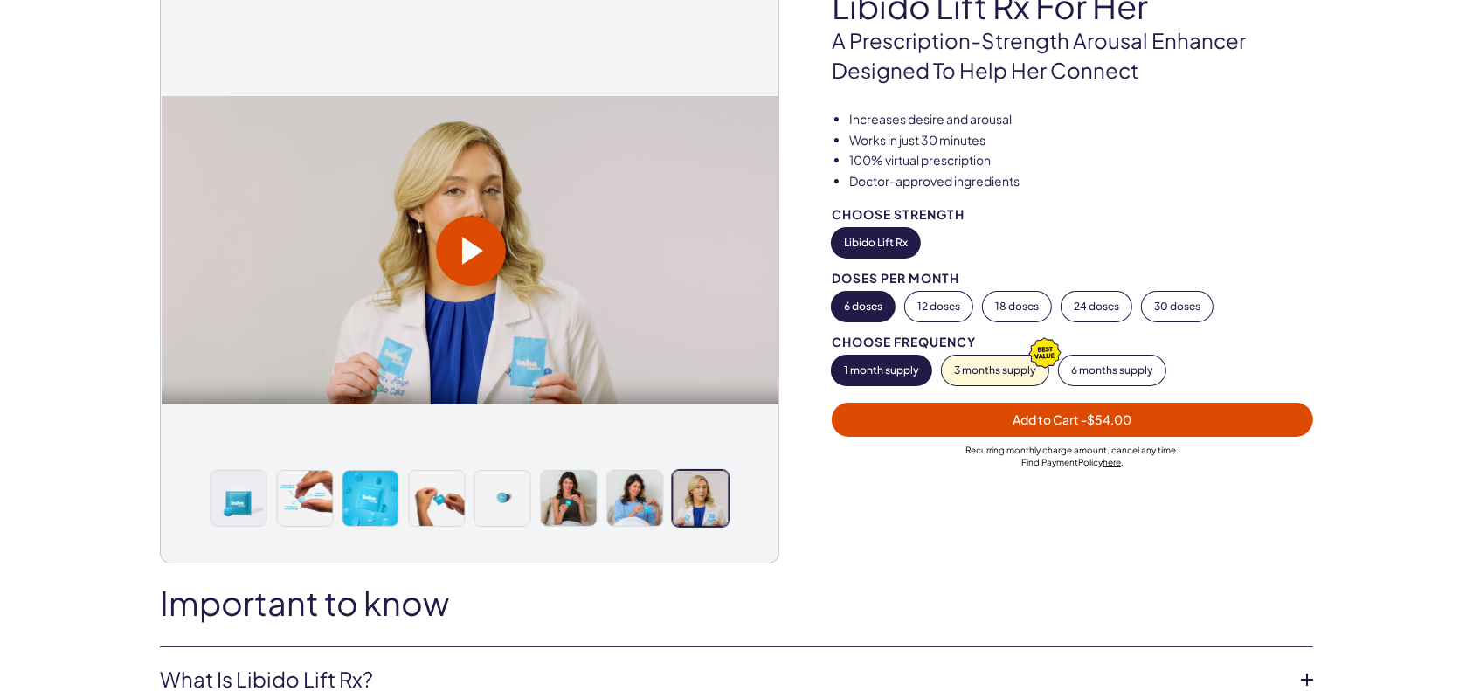
click at [474, 246] on span at bounding box center [472, 251] width 21 height 28
click at [610, 273] on video at bounding box center [470, 250] width 617 height 309
click at [348, 500] on img at bounding box center [370, 498] width 55 height 55
